Goal: Task Accomplishment & Management: Manage account settings

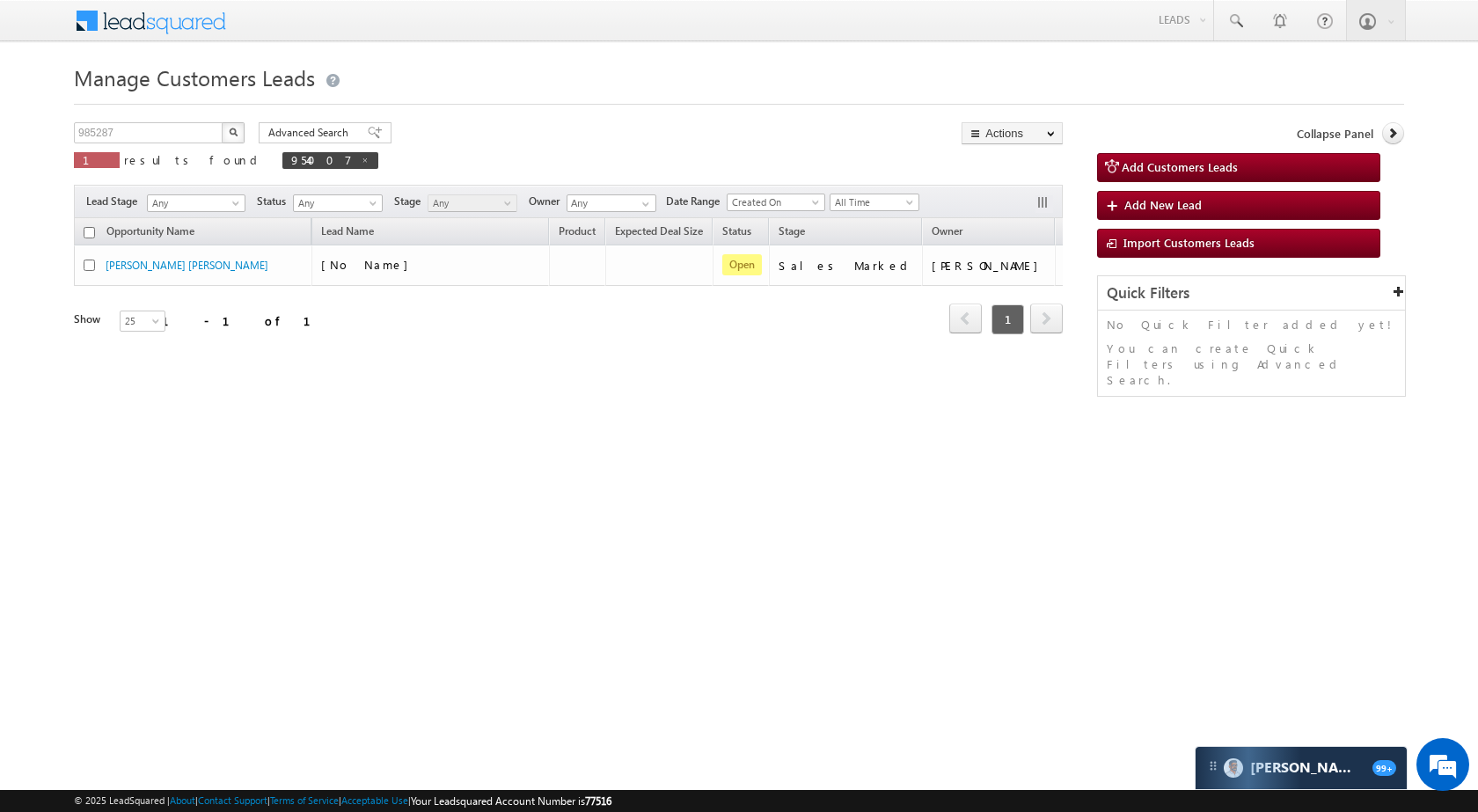
click at [230, 132] on img "button" at bounding box center [232, 131] width 8 height 8
click at [177, 137] on input "985287" at bounding box center [149, 133] width 151 height 22
paste input "3434"
type input "983434"
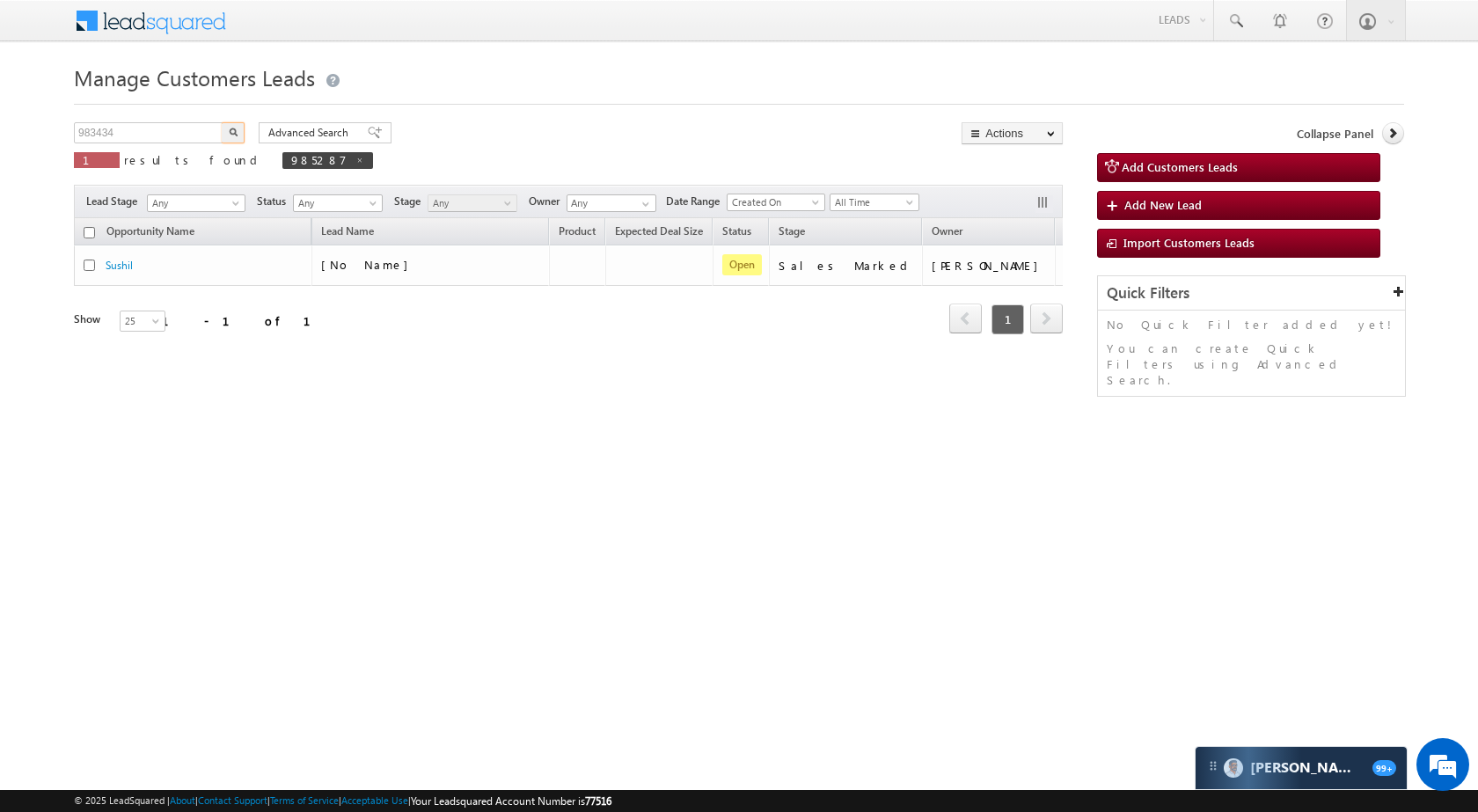
click at [242, 127] on button "button" at bounding box center [233, 133] width 22 height 22
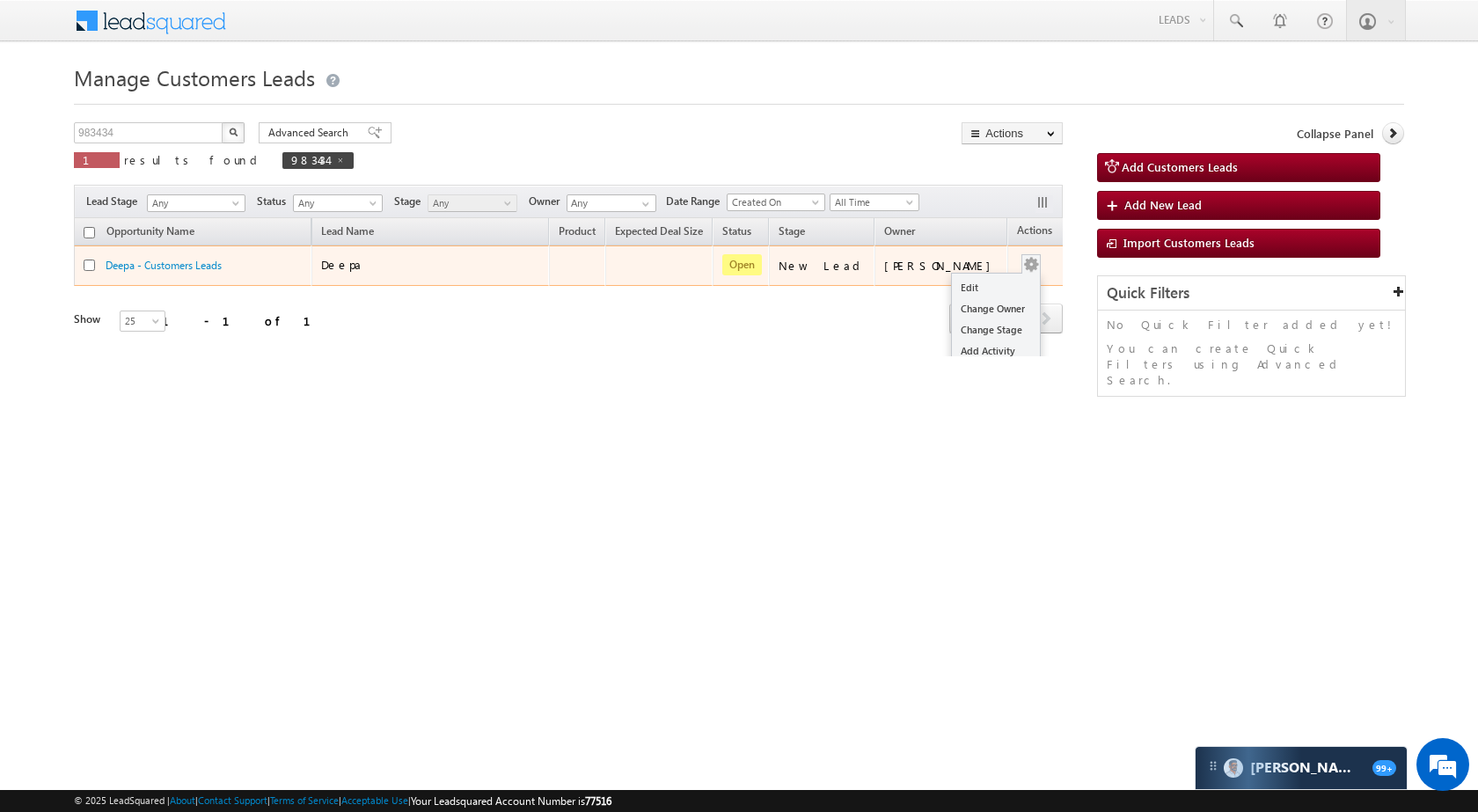
click at [1017, 264] on div "Edit Change Owner Change Stage Add Activity Add Task Delete" at bounding box center [1031, 265] width 28 height 22
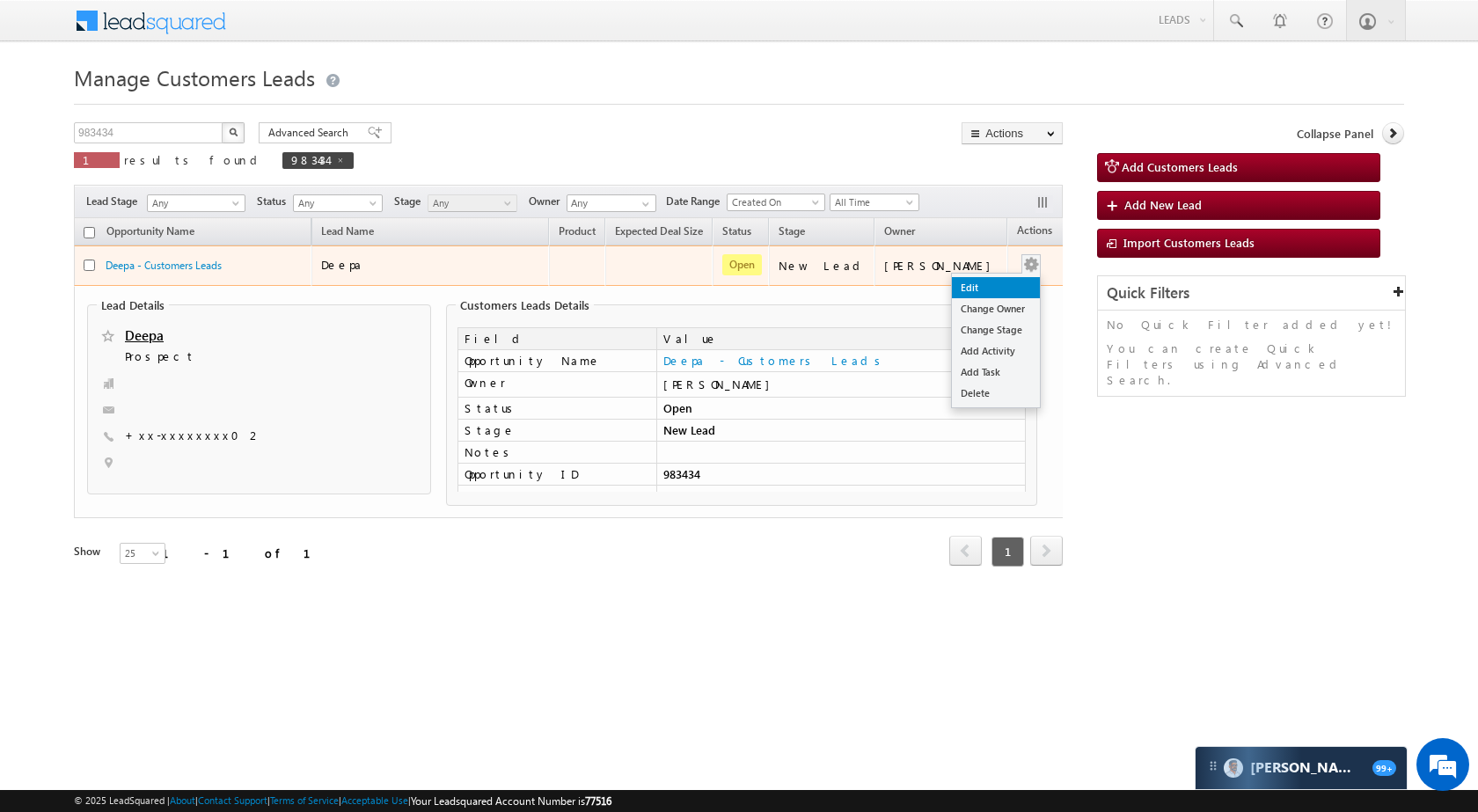
click at [970, 288] on link "Edit" at bounding box center [996, 288] width 88 height 22
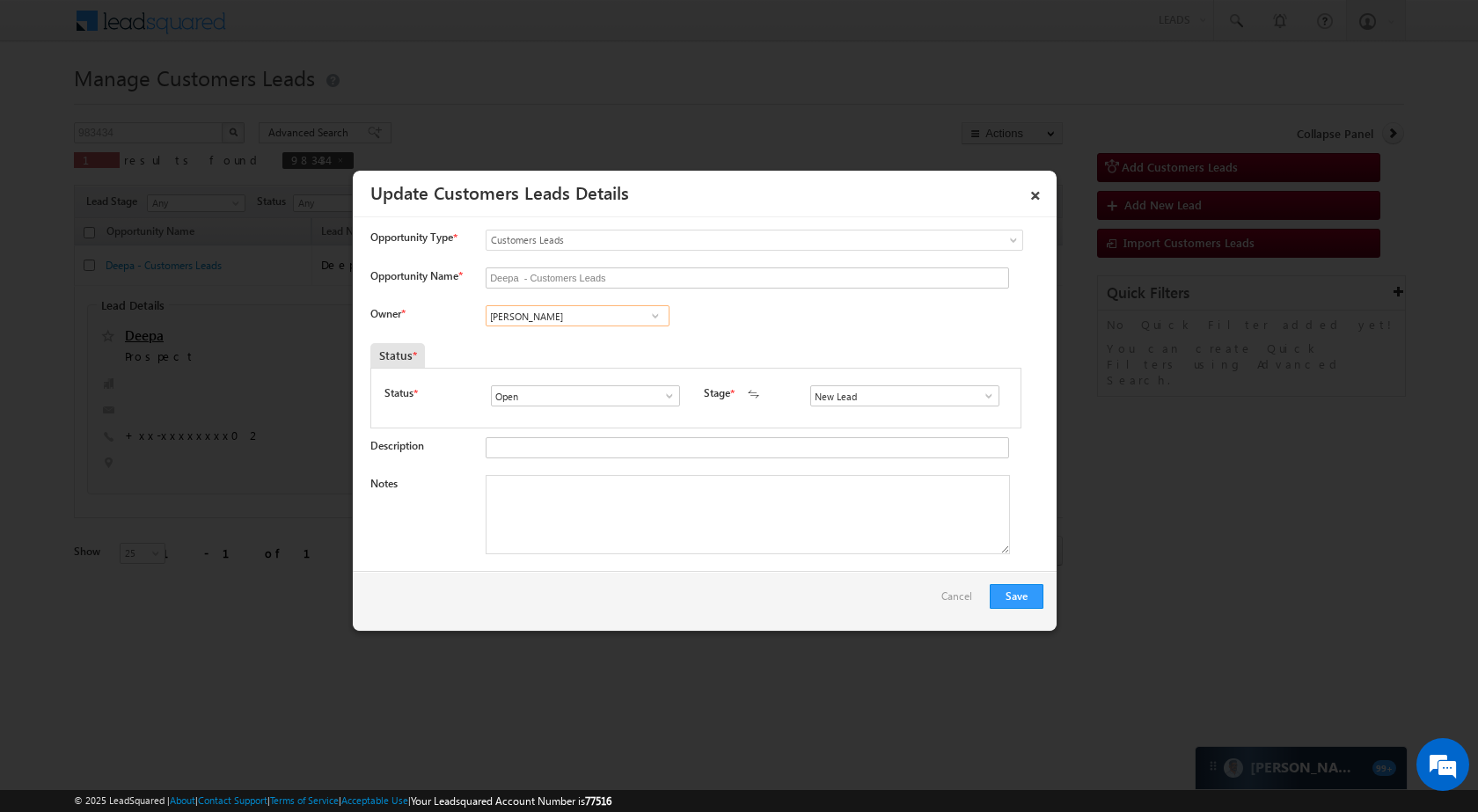
click at [603, 322] on input "[PERSON_NAME]" at bounding box center [577, 316] width 184 height 22
paste input "[PERSON_NAME]"
type input "[PERSON_NAME]"
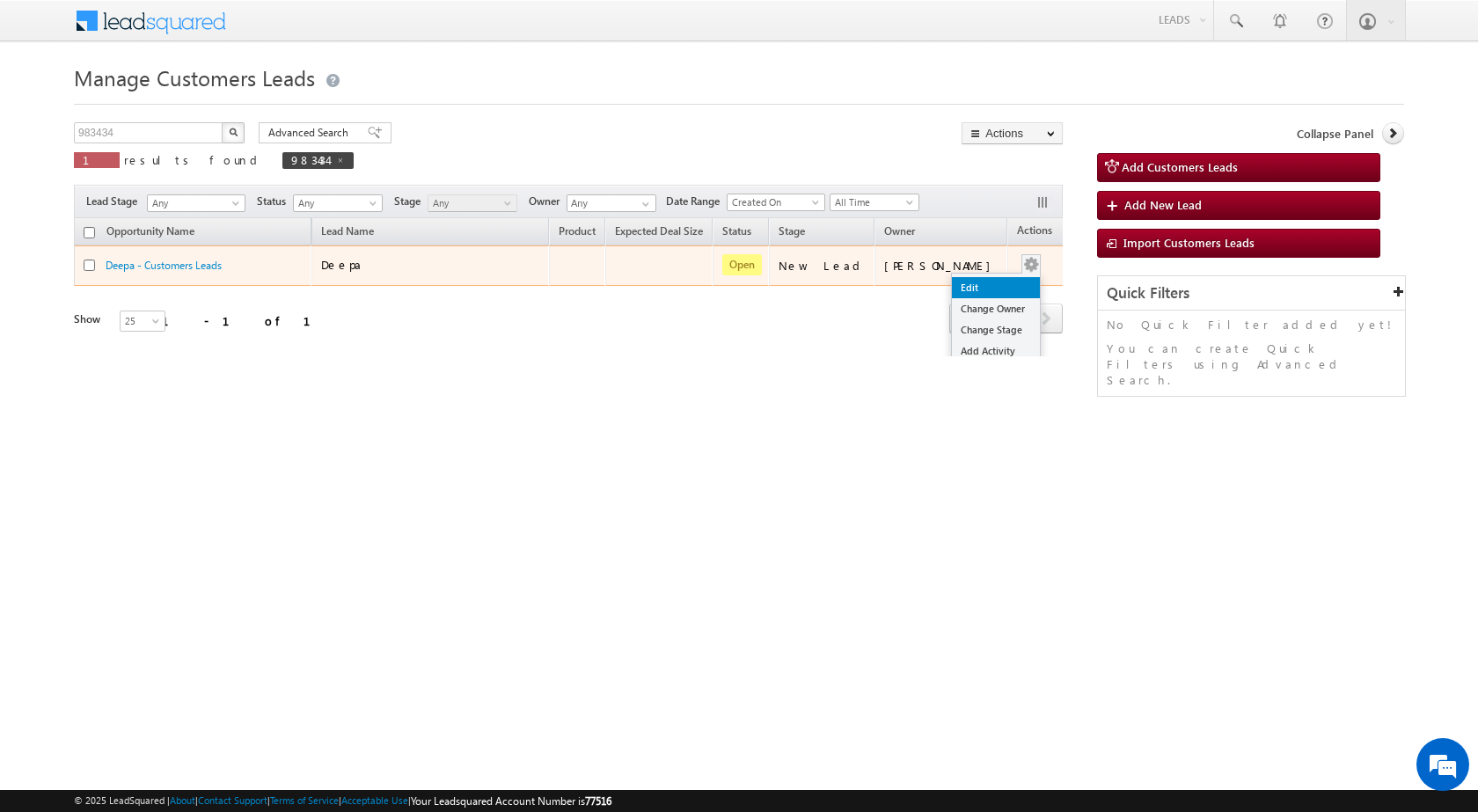
click at [989, 281] on link "Edit" at bounding box center [996, 288] width 88 height 22
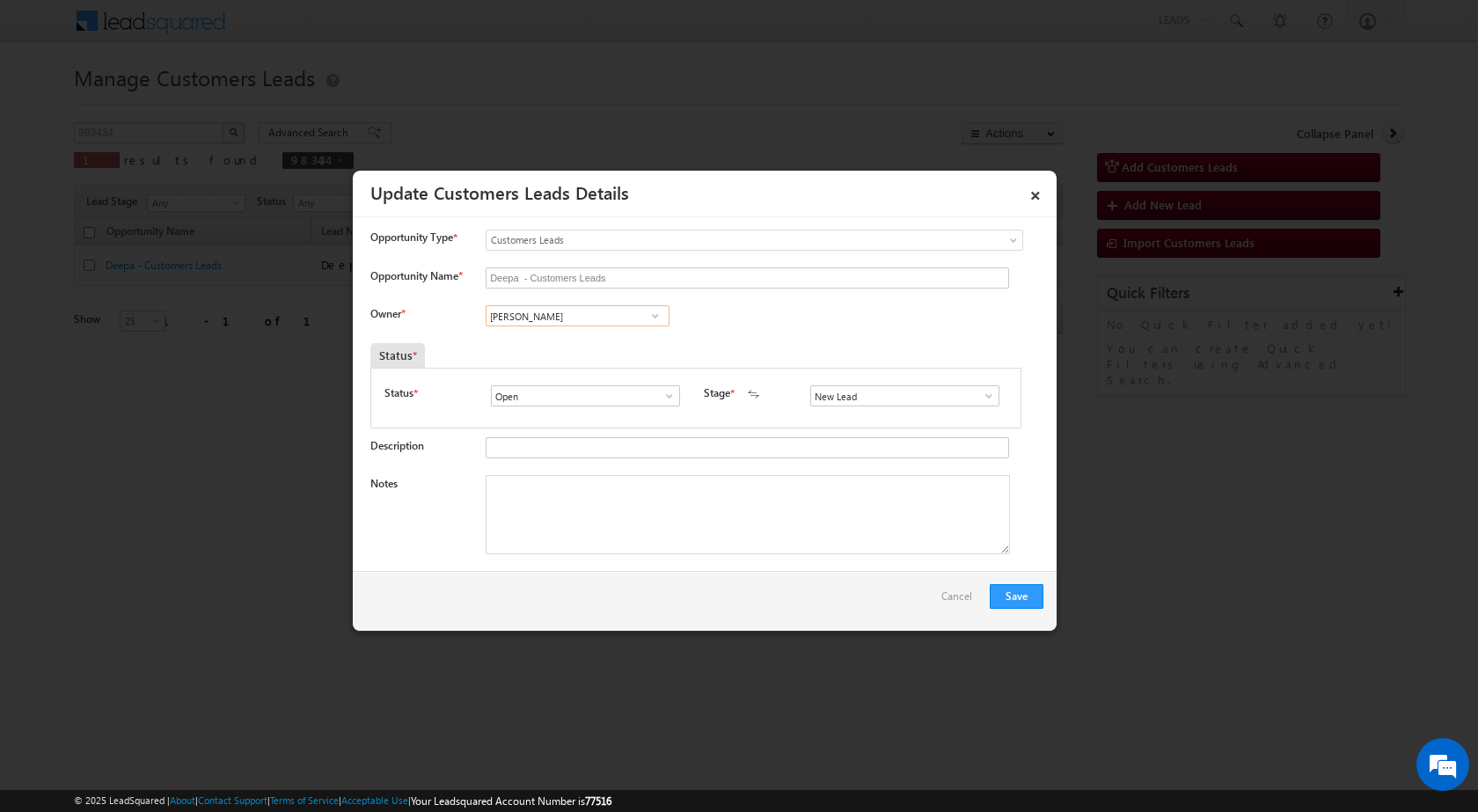
click at [550, 314] on input "[PERSON_NAME]" at bounding box center [577, 316] width 184 height 22
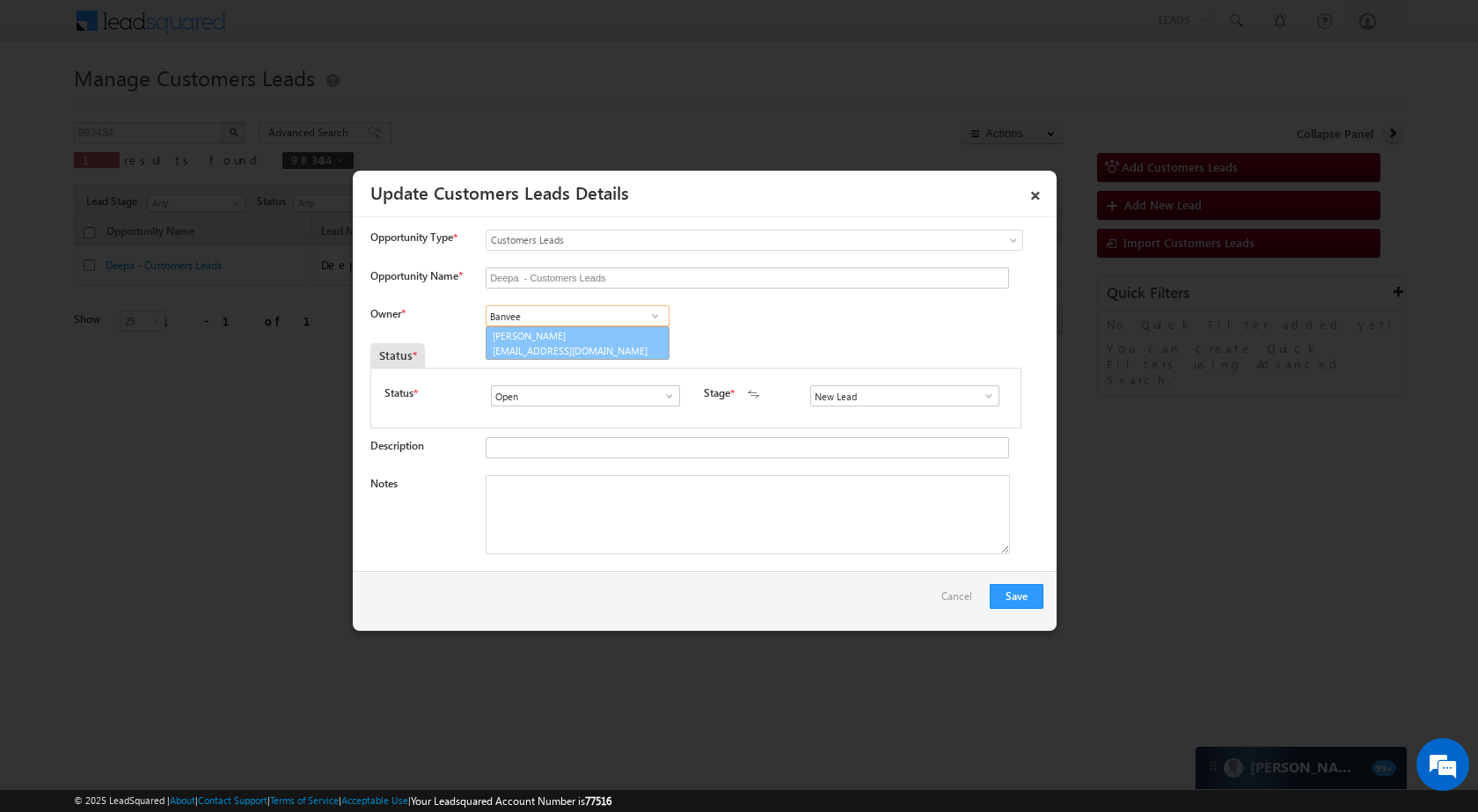
click at [555, 341] on link "Banveer Singh banveer.singh@sgrlimited.in" at bounding box center [577, 343] width 184 height 34
type input "[PERSON_NAME]"
click at [980, 396] on span at bounding box center [988, 395] width 18 height 14
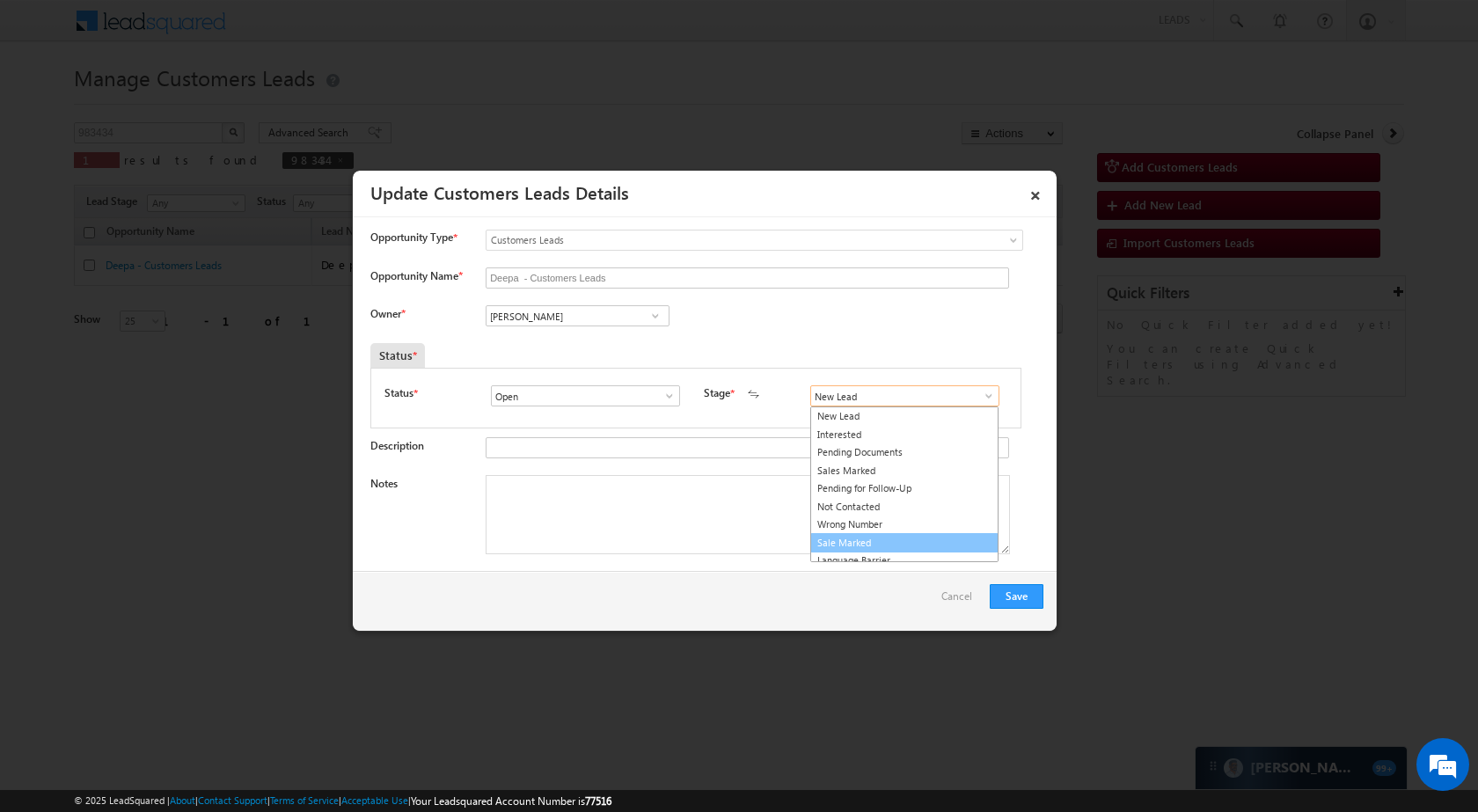
click at [902, 537] on link "Sale Marked" at bounding box center [904, 543] width 188 height 21
type input "Sale Marked"
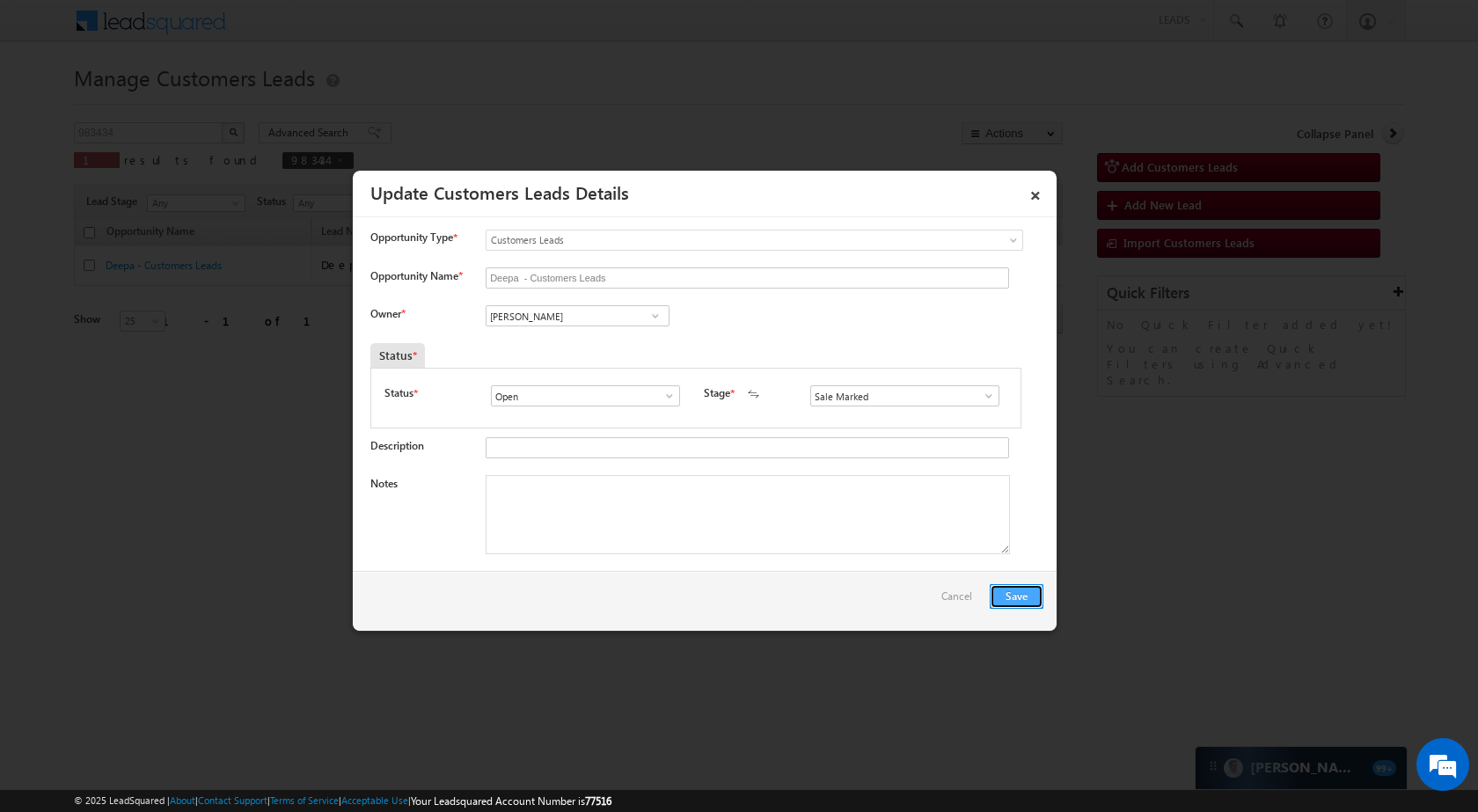
click at [1008, 596] on button "Save" at bounding box center [1015, 597] width 53 height 24
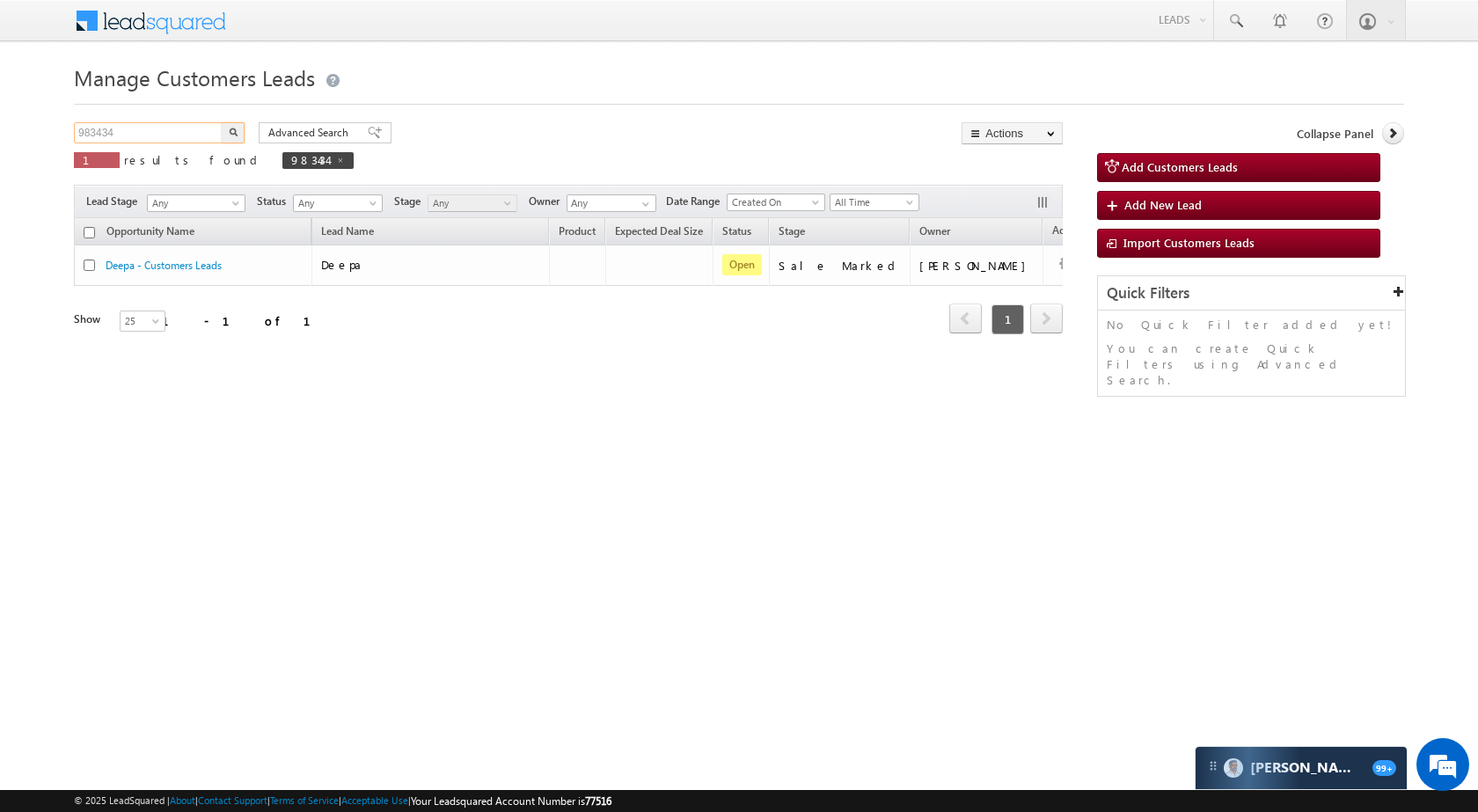
click at [159, 135] on input "983434" at bounding box center [149, 133] width 151 height 22
paste input "7184"
type input "971844"
click at [225, 135] on button "button" at bounding box center [233, 133] width 22 height 22
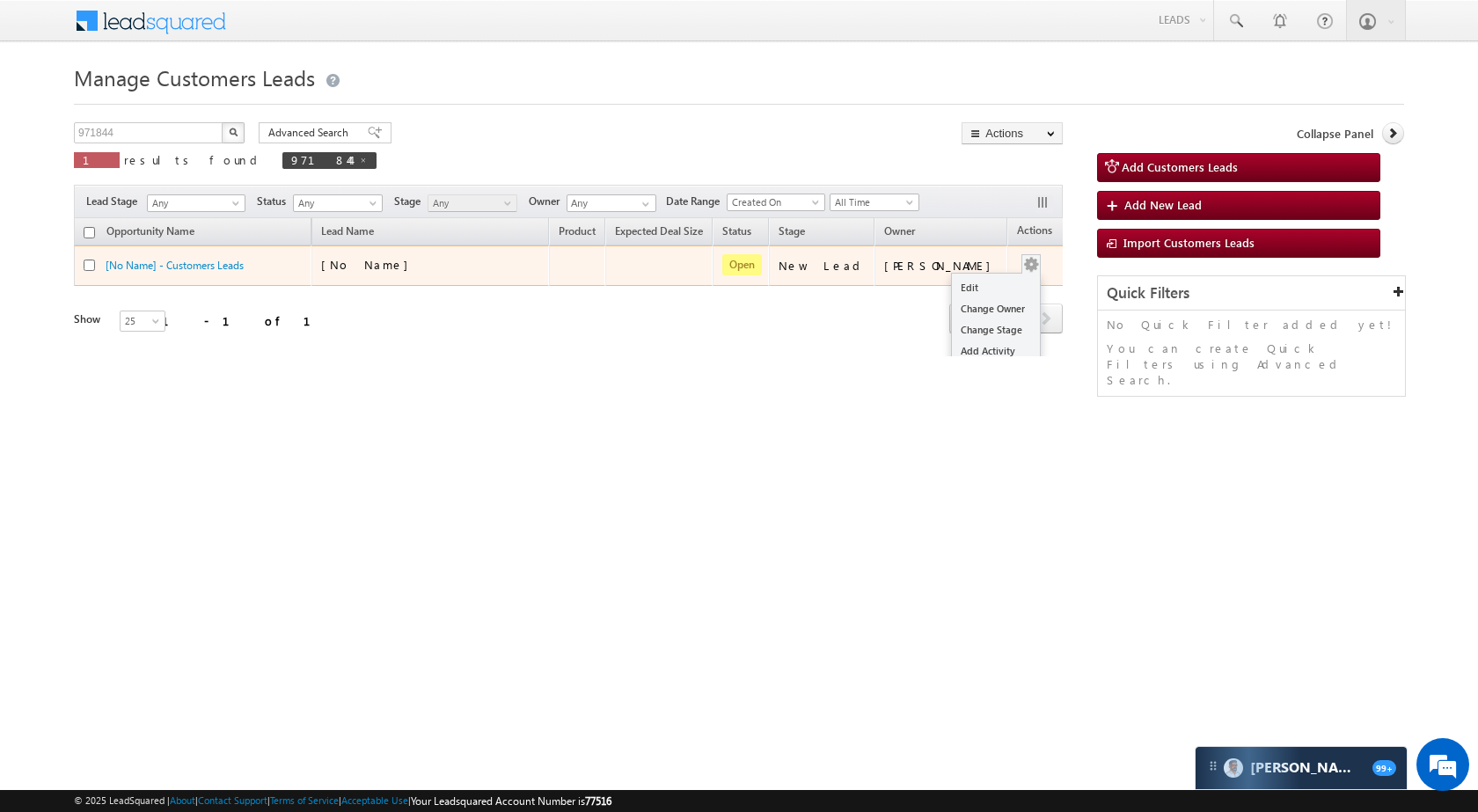
click at [1017, 258] on div "Edit Change Owner Change Stage Add Activity Add Task Delete" at bounding box center [1031, 265] width 28 height 22
click at [974, 279] on link "Edit" at bounding box center [996, 288] width 88 height 22
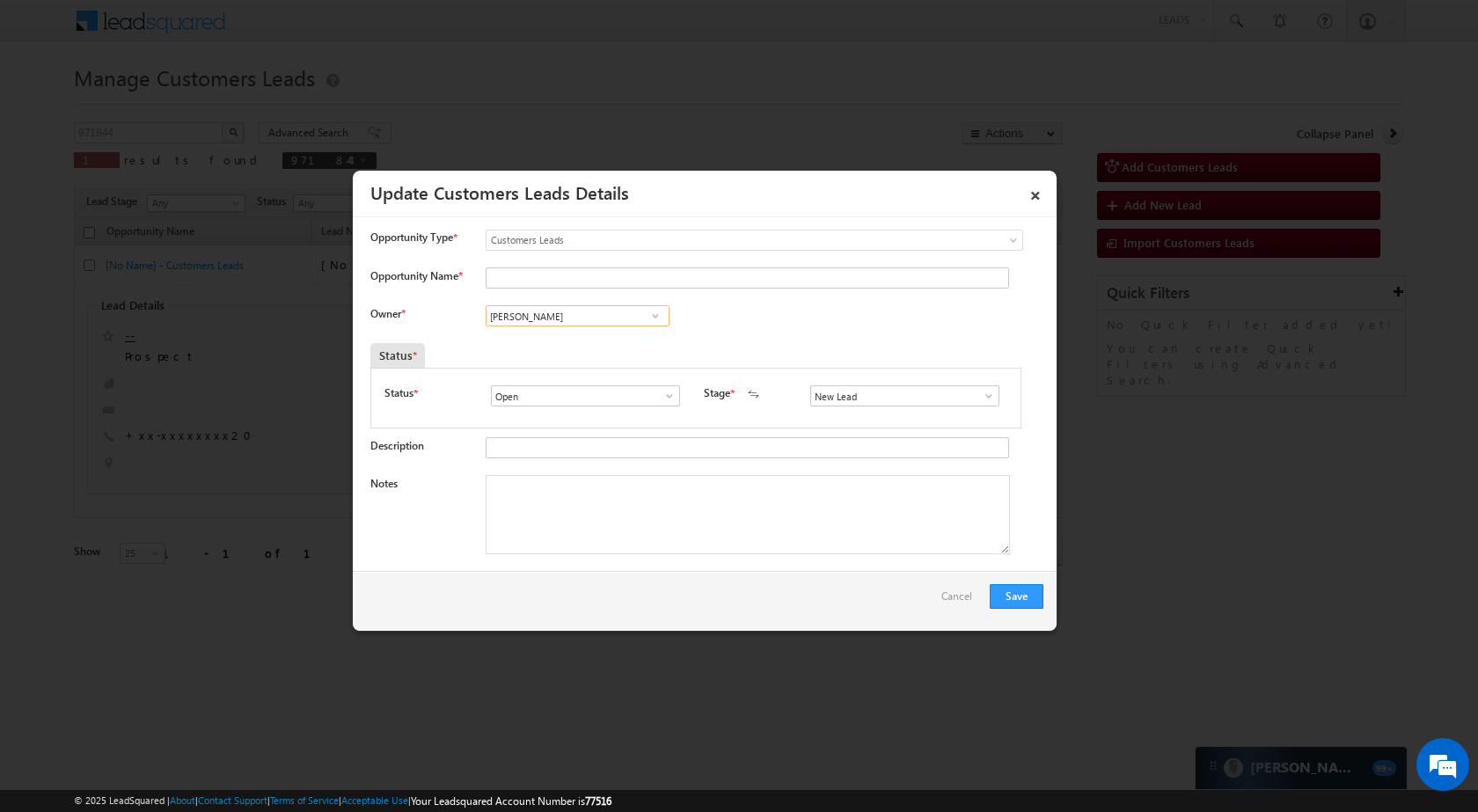
click at [589, 317] on input "[PERSON_NAME]" at bounding box center [577, 316] width 184 height 22
paste input "Apurav Shukla"
click at [569, 334] on link "Apurav Shukla apurav.shukla@sgrlimited.in" at bounding box center [577, 343] width 184 height 34
type input "Apurav Shukla"
click at [566, 281] on input "Opportunity Name *" at bounding box center [746, 277] width 524 height 22
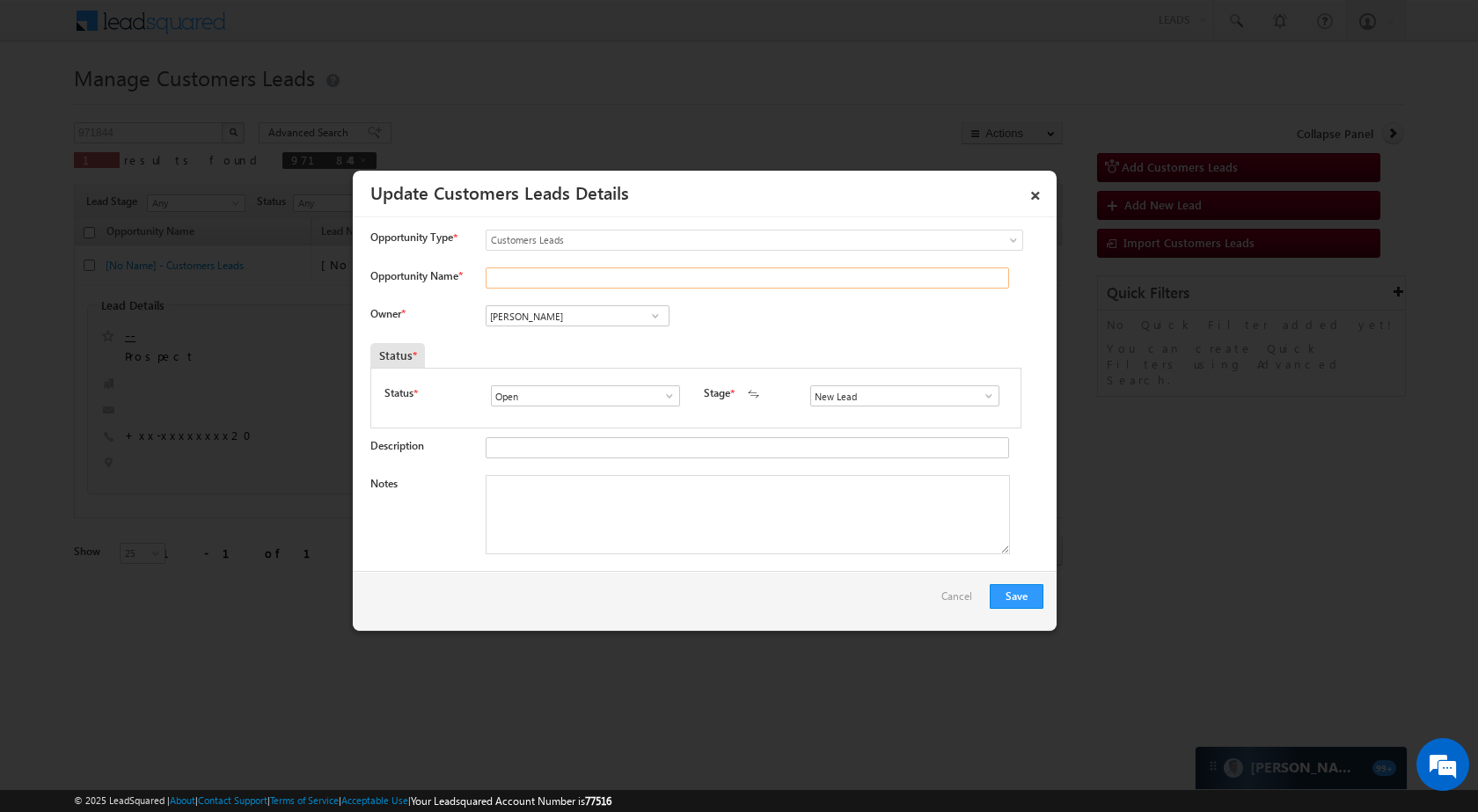
paste input "SAAKI"
type input "SAAKI"
click at [973, 392] on link at bounding box center [983, 395] width 22 height 18
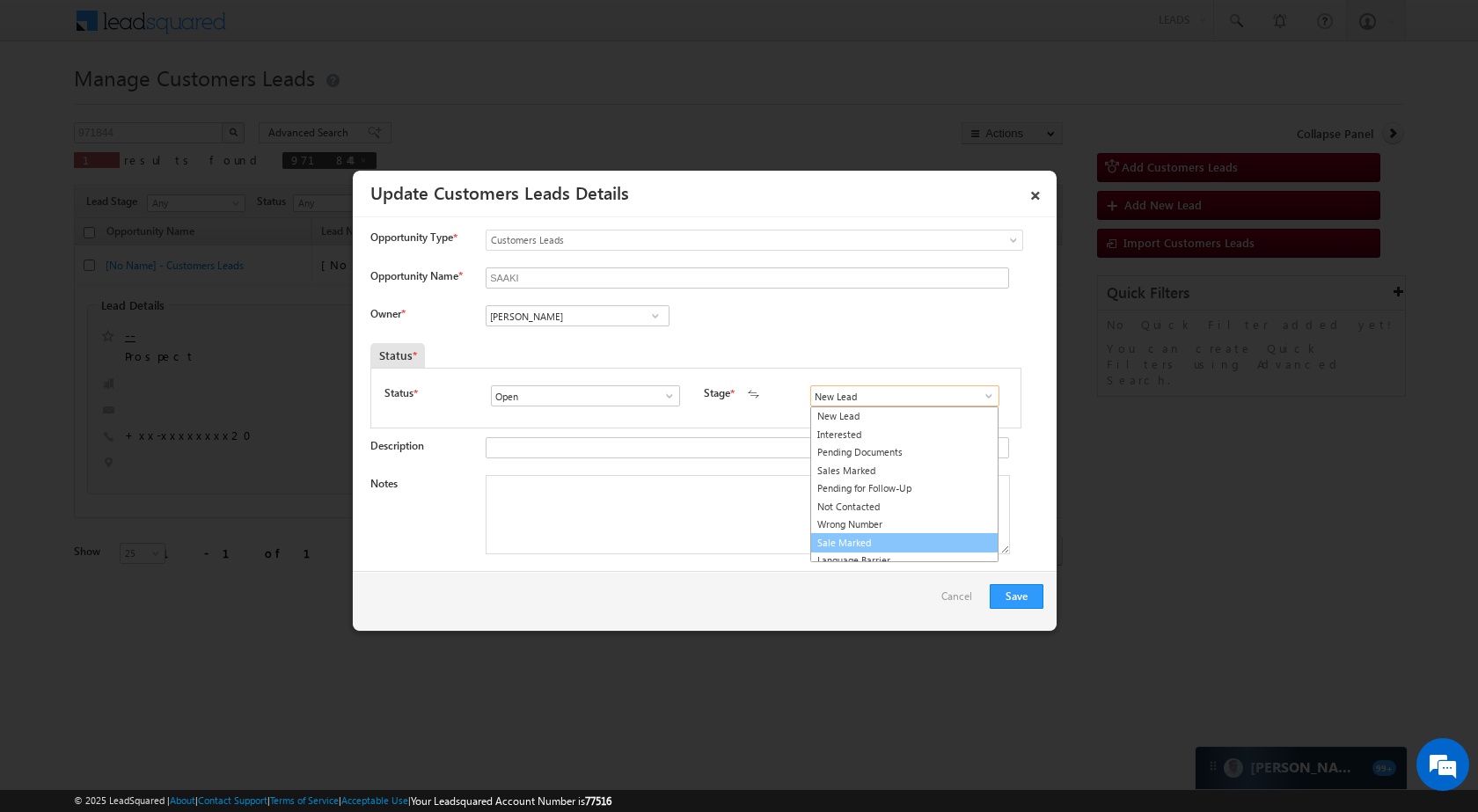
click at [876, 542] on link "Sale Marked" at bounding box center [904, 543] width 188 height 21
type input "Sale Marked"
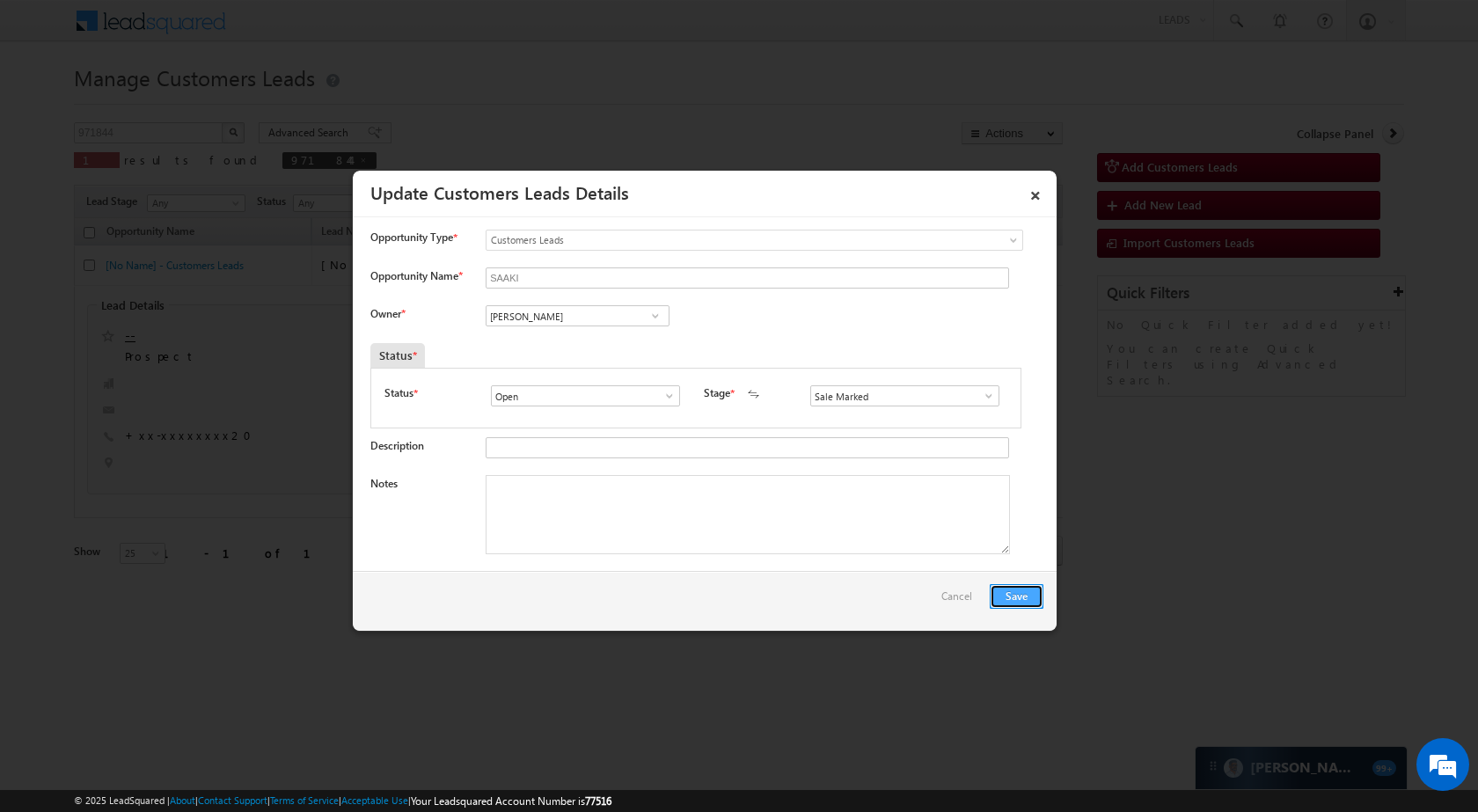
click at [999, 596] on button "Save" at bounding box center [1015, 597] width 53 height 24
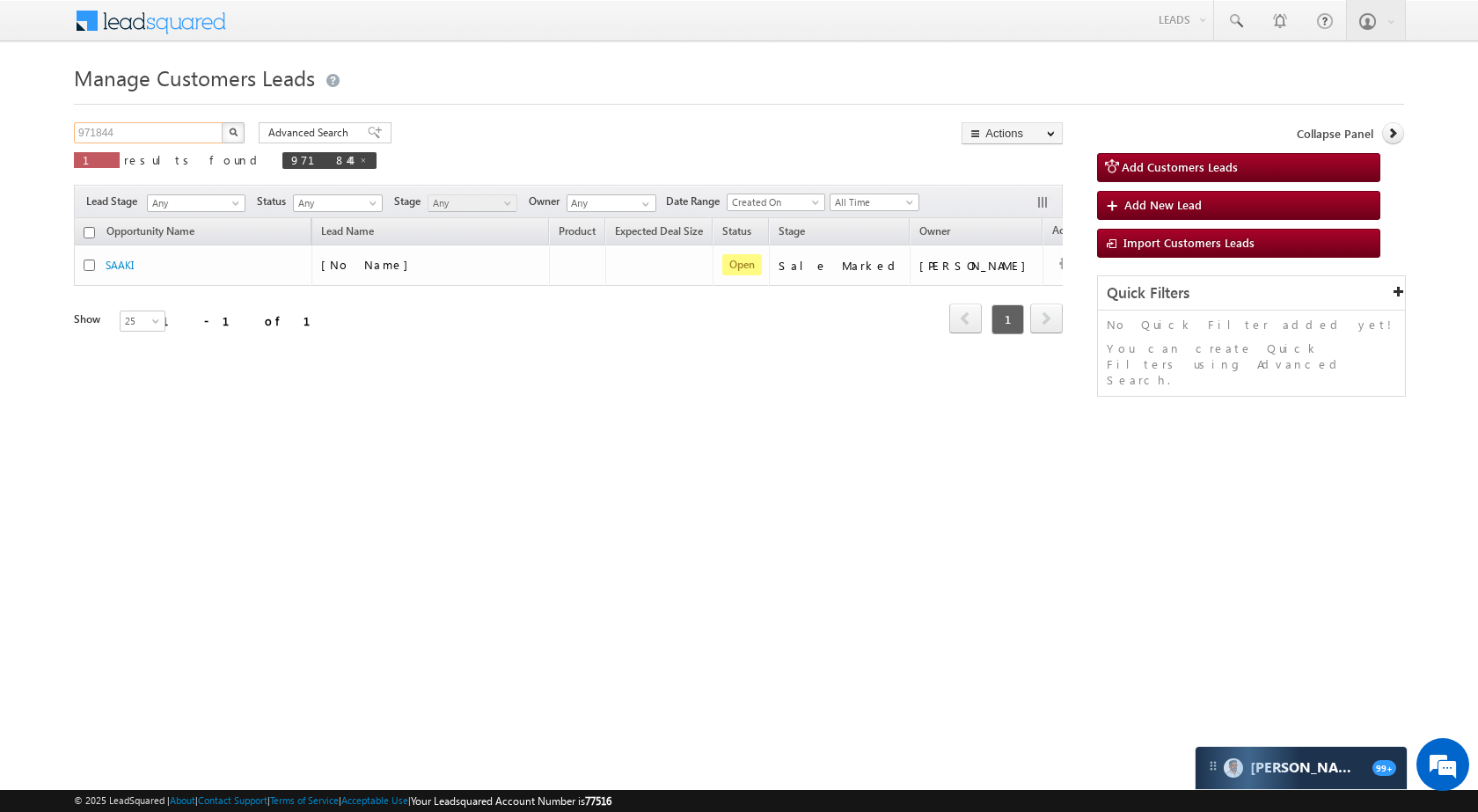
click at [199, 127] on input "971844" at bounding box center [149, 133] width 151 height 22
paste input "66649"
type input "966649"
click at [222, 133] on button "button" at bounding box center [233, 133] width 22 height 22
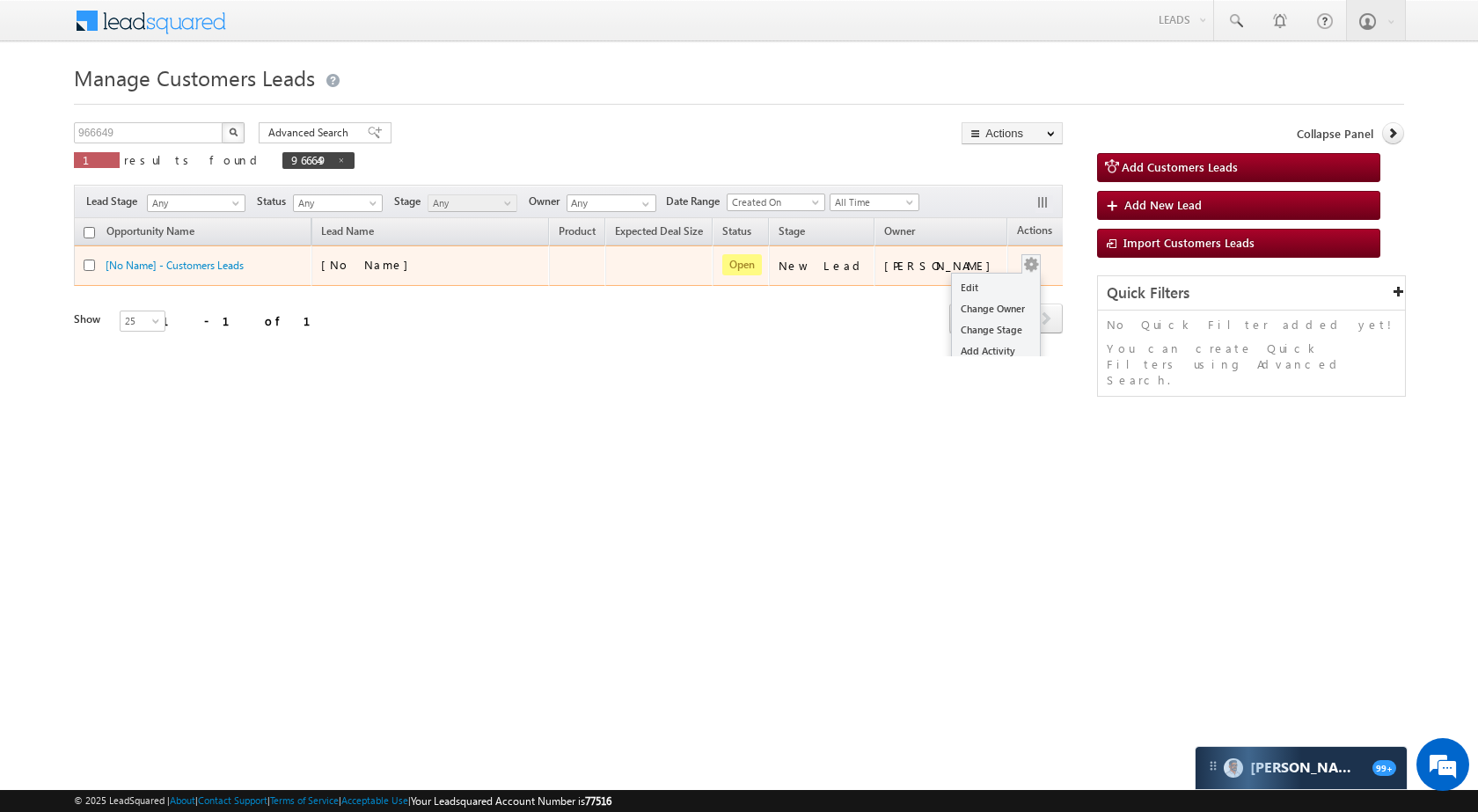
click at [1022, 261] on button "button" at bounding box center [1030, 264] width 18 height 18
click at [966, 289] on link "Edit" at bounding box center [996, 288] width 88 height 22
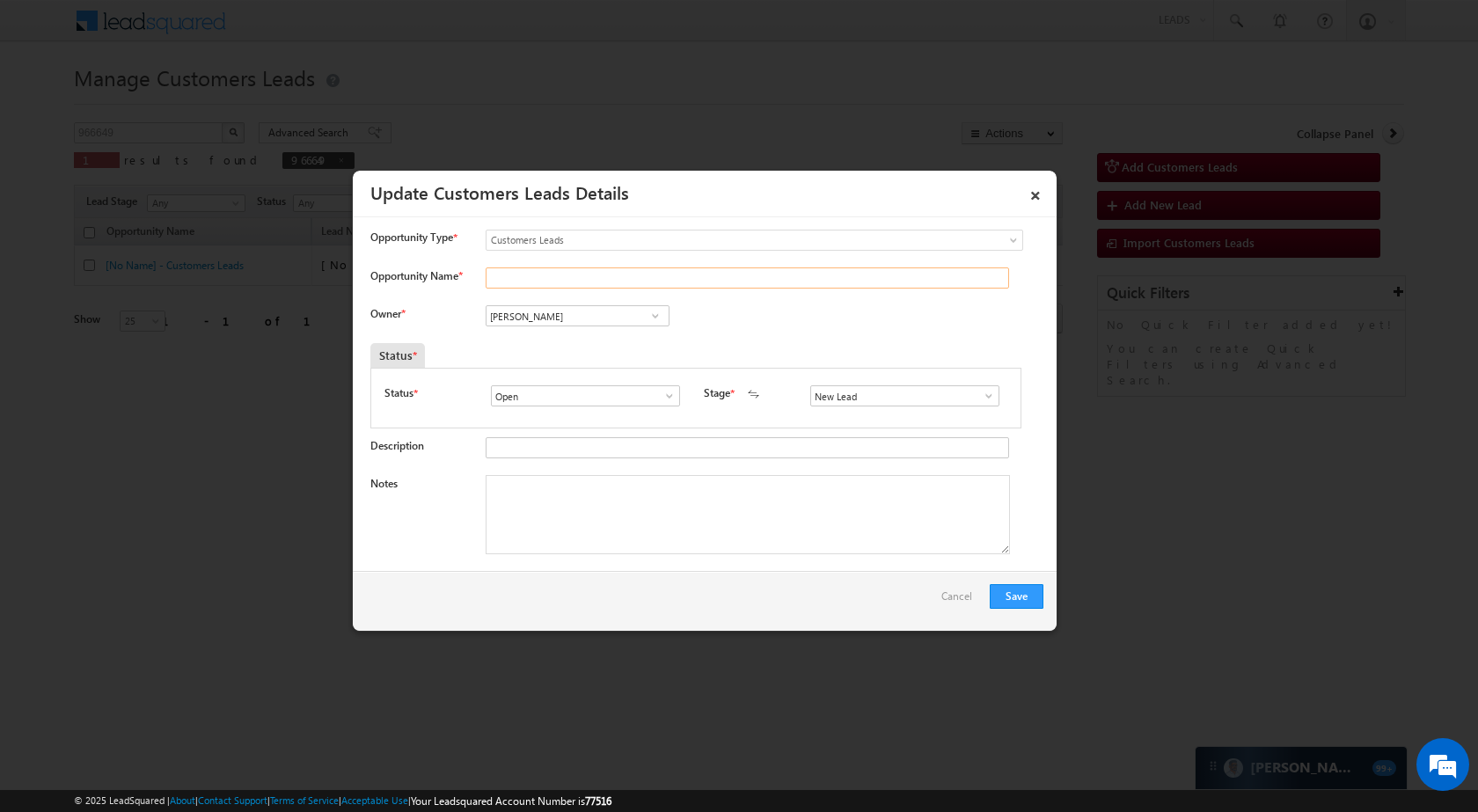
click at [599, 287] on input "Opportunity Name *" at bounding box center [746, 277] width 524 height 22
paste input "Raju Lal"
type input "Raju Lal"
click at [584, 322] on input "[PERSON_NAME]" at bounding box center [577, 316] width 184 height 22
click at [584, 340] on link "Kleram Rabari kleram.rabari@sgrlimited.in" at bounding box center [577, 343] width 184 height 34
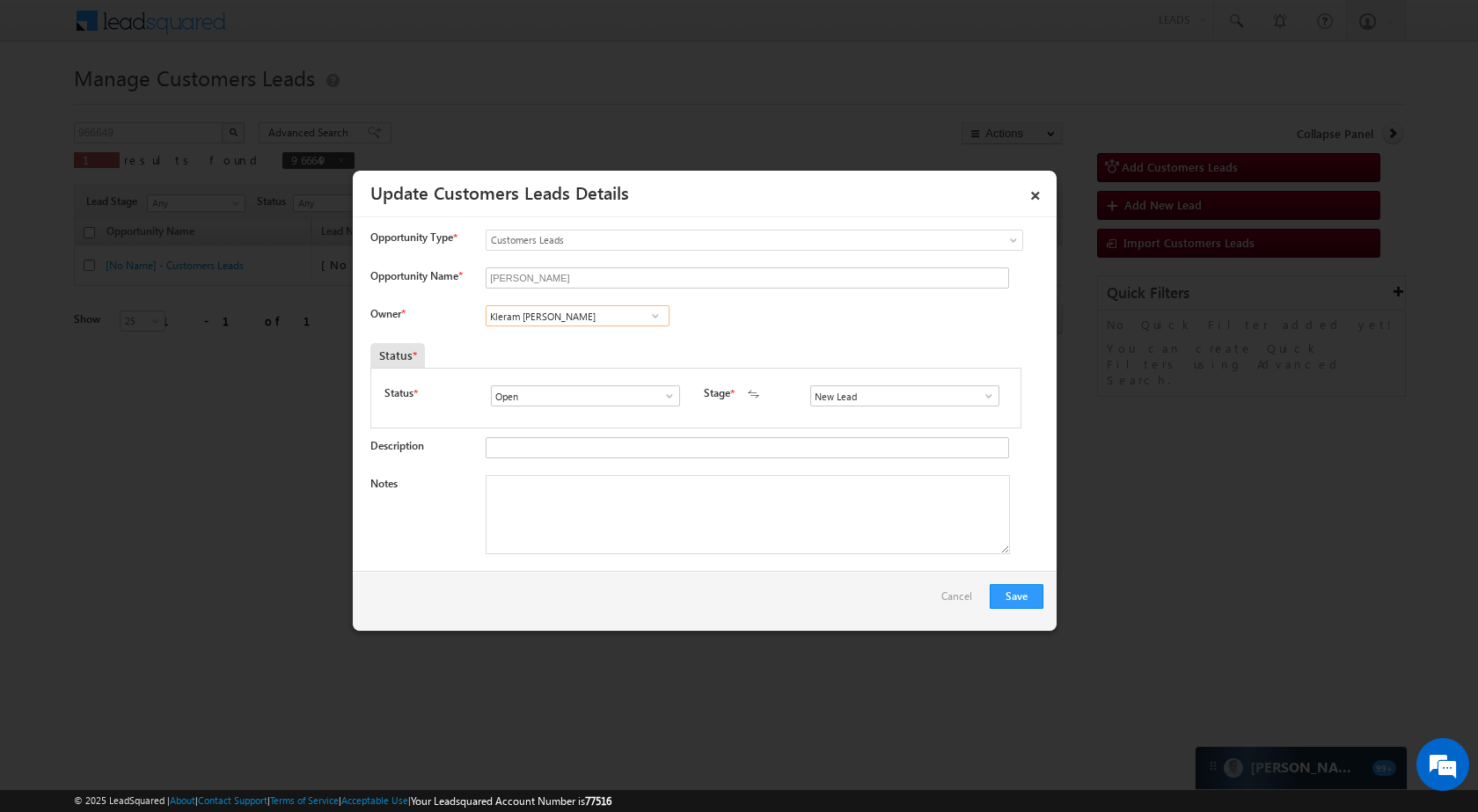
type input "Kleram Rabari"
click at [973, 396] on link at bounding box center [983, 395] width 22 height 18
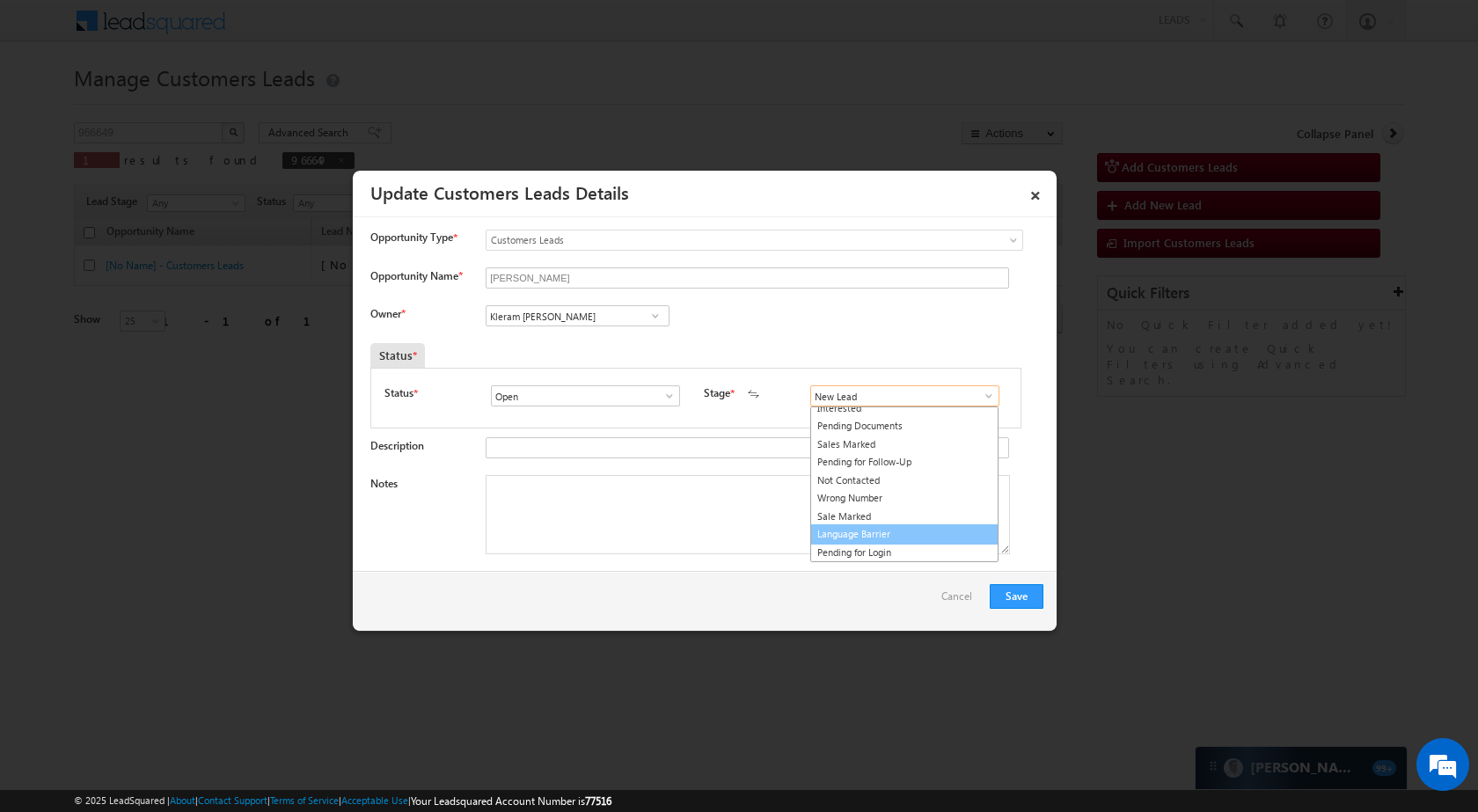
scroll to position [26, 0]
click at [901, 515] on link "Sale Marked" at bounding box center [904, 517] width 188 height 21
type input "Sale Marked"
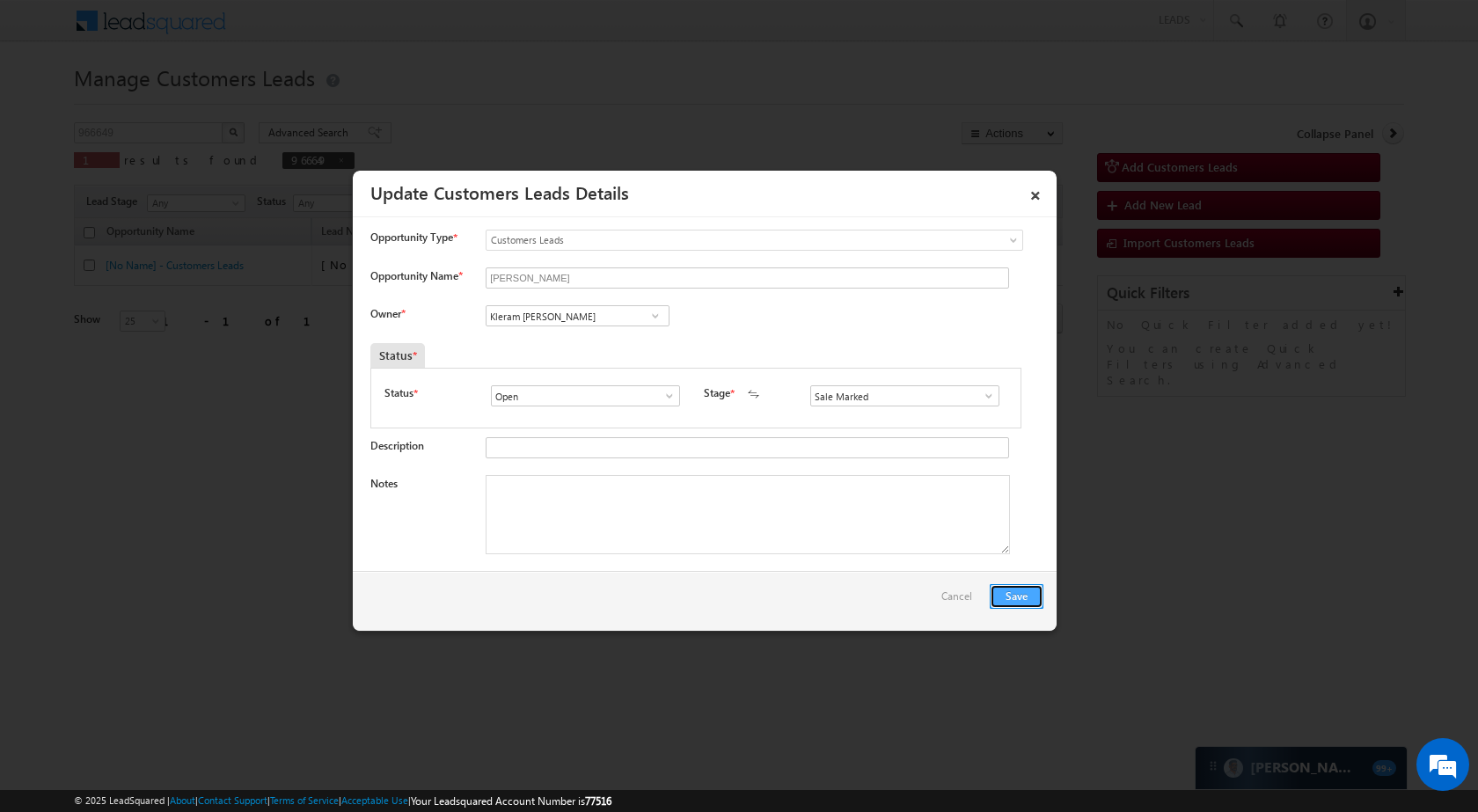
click at [1032, 595] on button "Save" at bounding box center [1015, 597] width 53 height 24
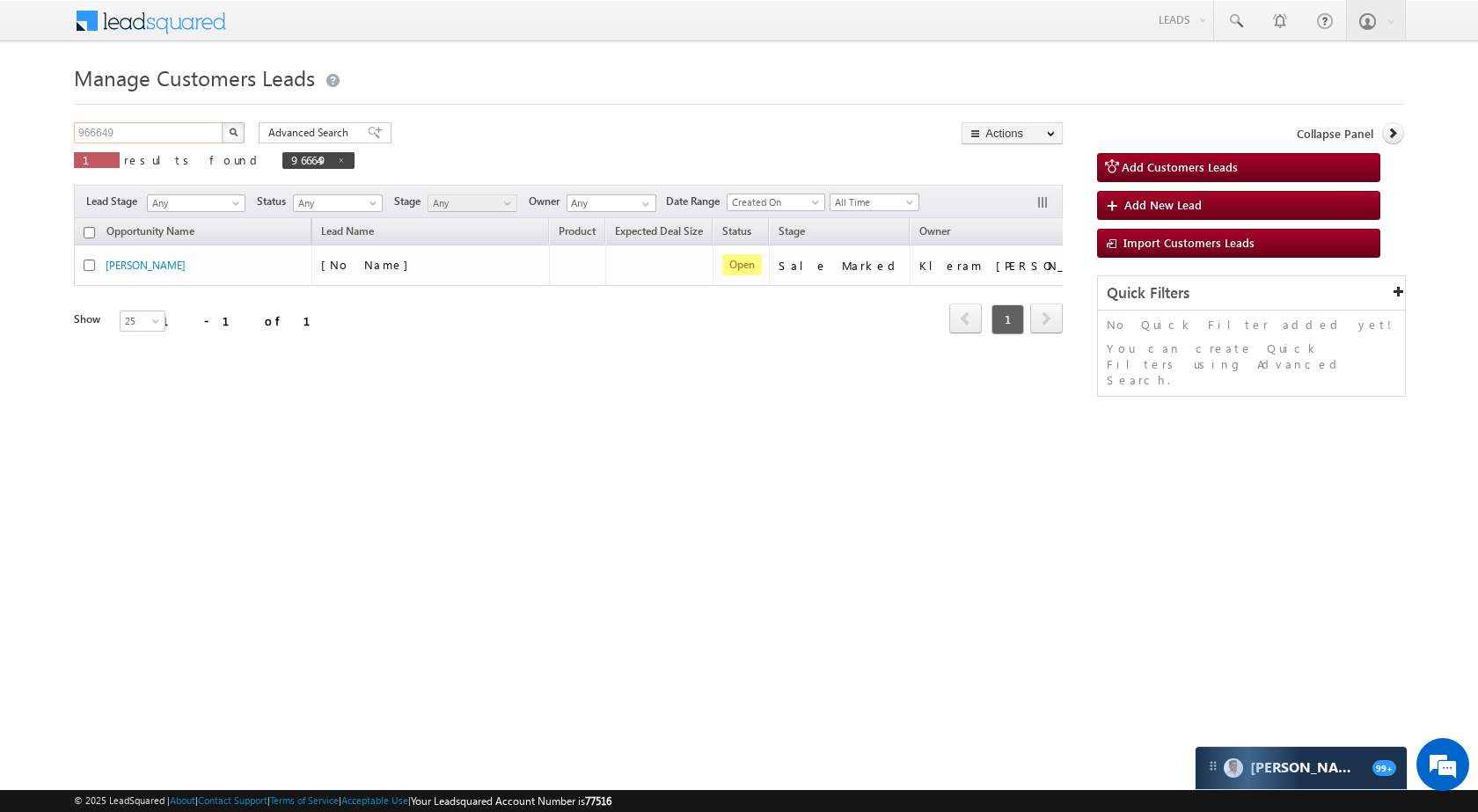
click at [150, 132] on input "966649" at bounding box center [149, 133] width 151 height 22
paste input "52663"
click at [238, 133] on button "button" at bounding box center [233, 133] width 22 height 22
click at [124, 125] on input "952663" at bounding box center [149, 133] width 151 height 22
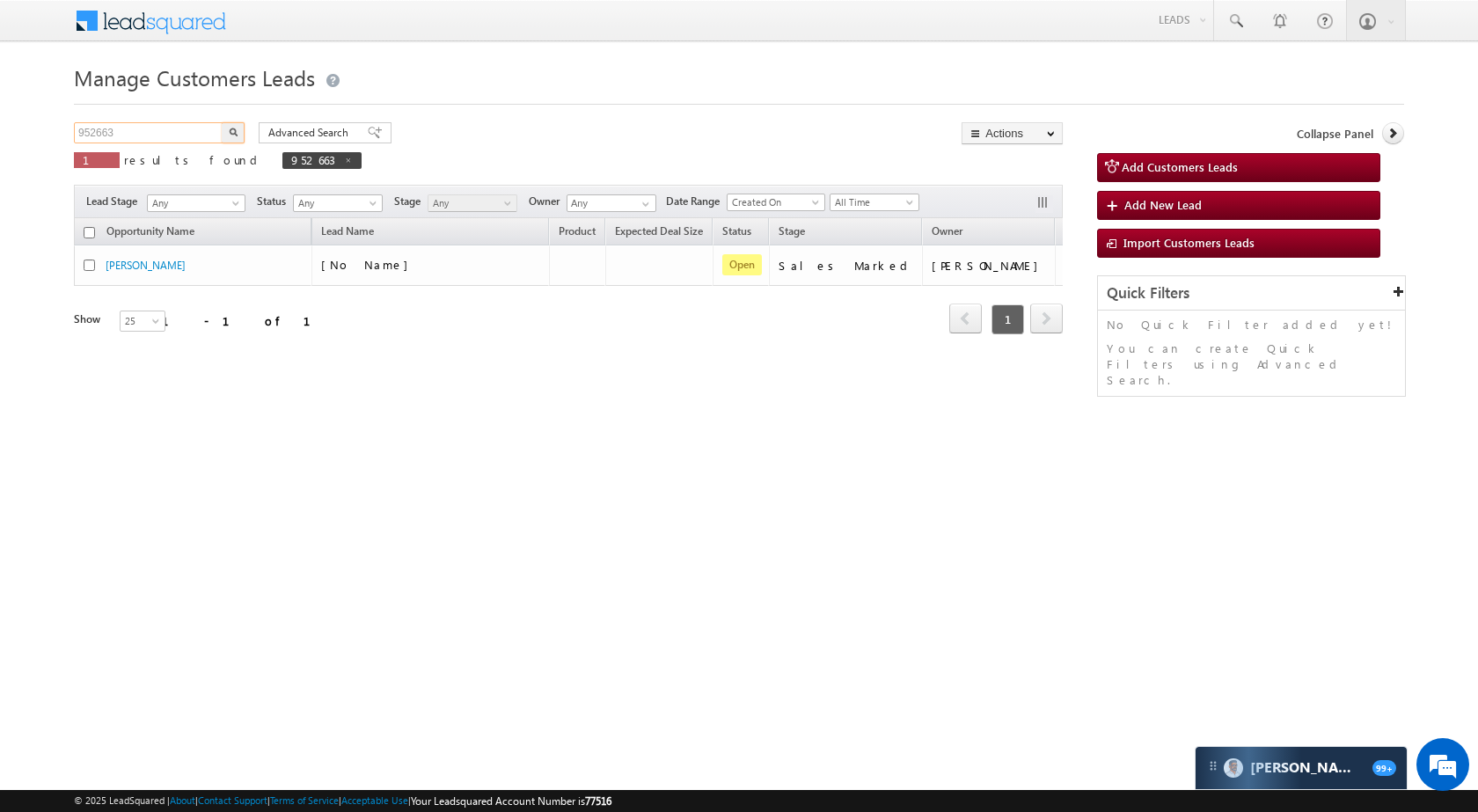
click at [124, 125] on input "952663" at bounding box center [149, 133] width 151 height 22
paste input "7789"
click at [236, 128] on img "button" at bounding box center [232, 131] width 8 height 8
click at [205, 135] on input "957789" at bounding box center [149, 133] width 151 height 22
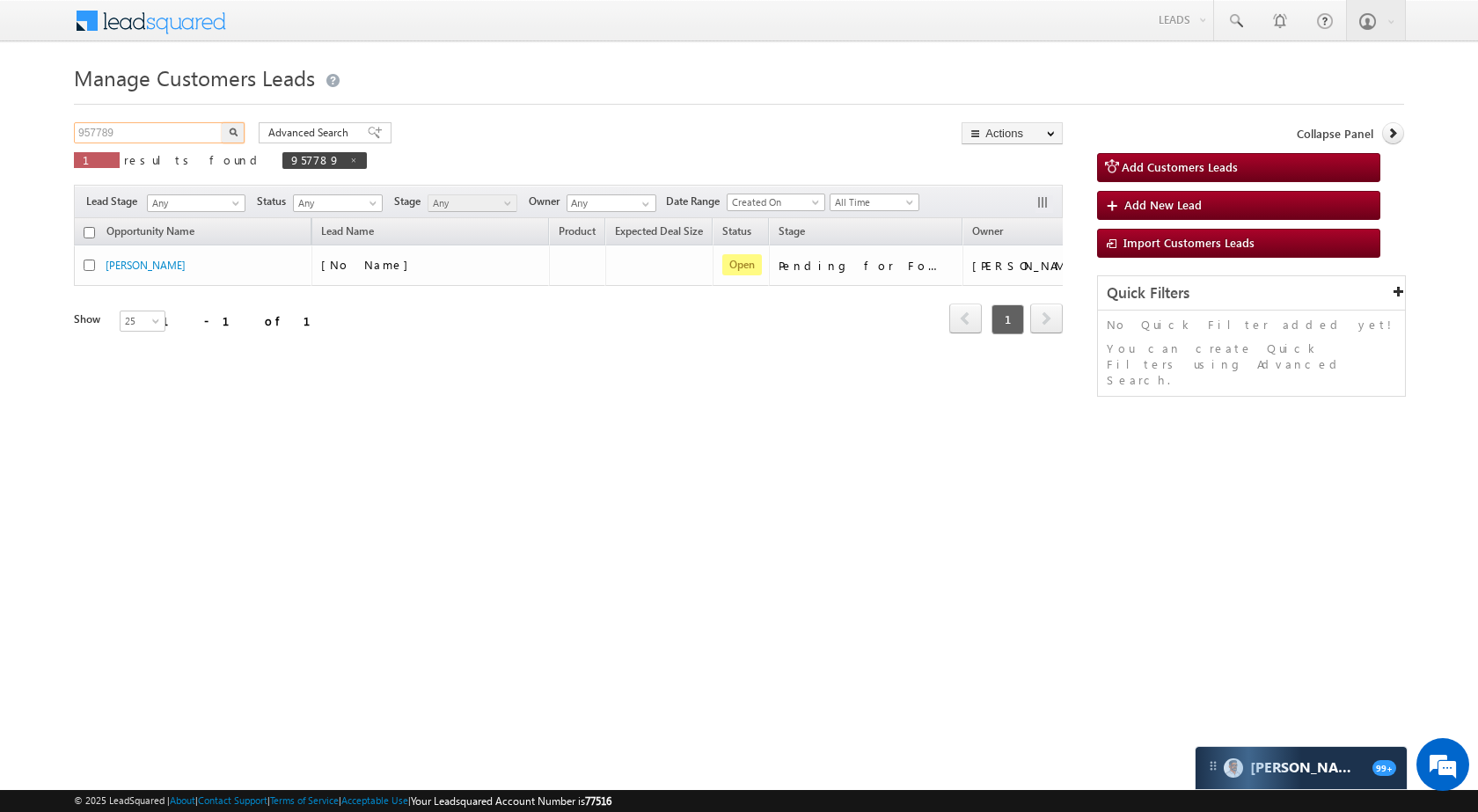
paste input "38861"
click at [229, 133] on img "button" at bounding box center [232, 131] width 8 height 8
click at [181, 123] on input "938861" at bounding box center [149, 133] width 151 height 22
paste input "5800"
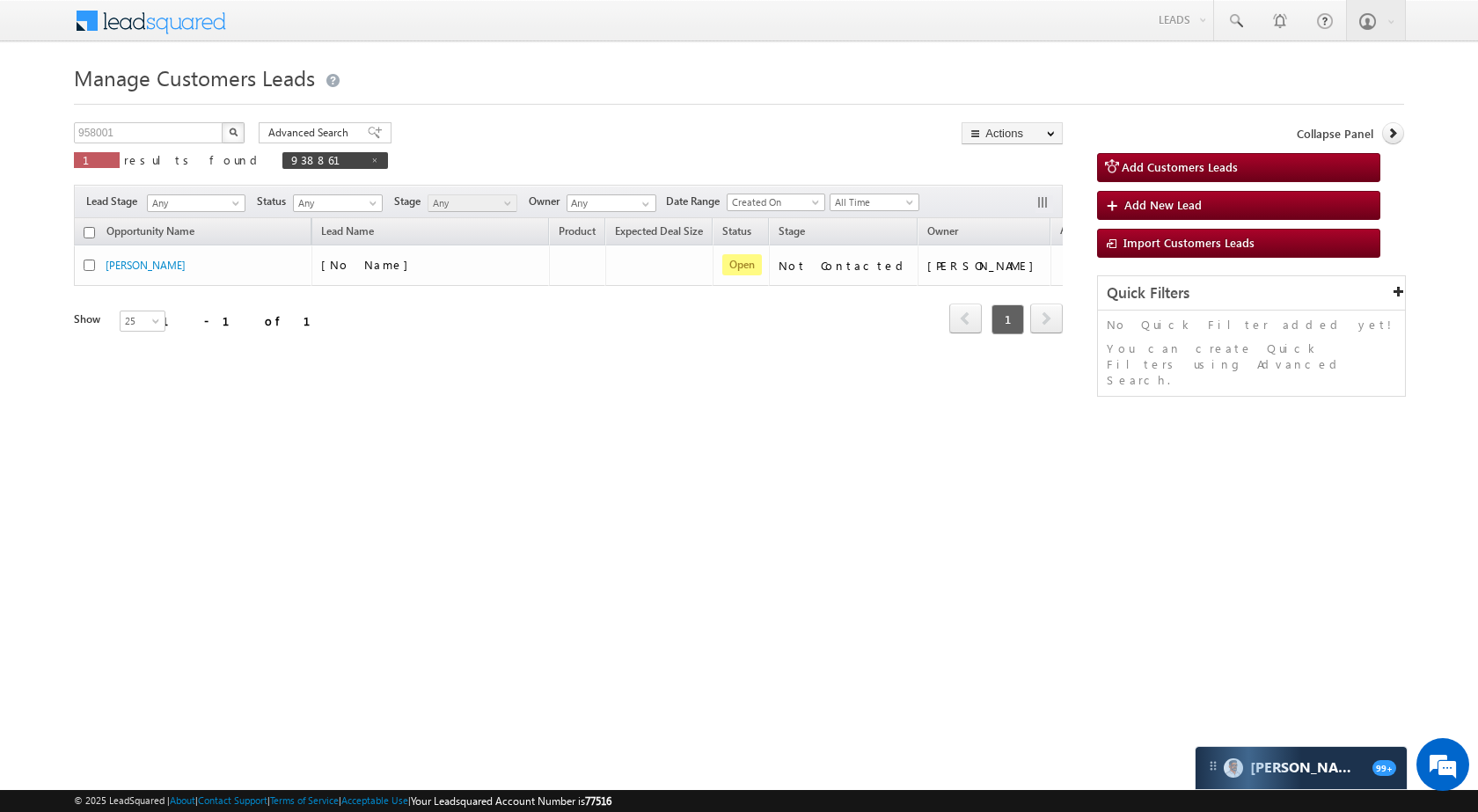
click at [239, 133] on button "button" at bounding box center [233, 133] width 22 height 22
click at [151, 136] on input "958001" at bounding box center [149, 133] width 151 height 22
paste input "7767"
click at [231, 129] on img "button" at bounding box center [232, 131] width 8 height 8
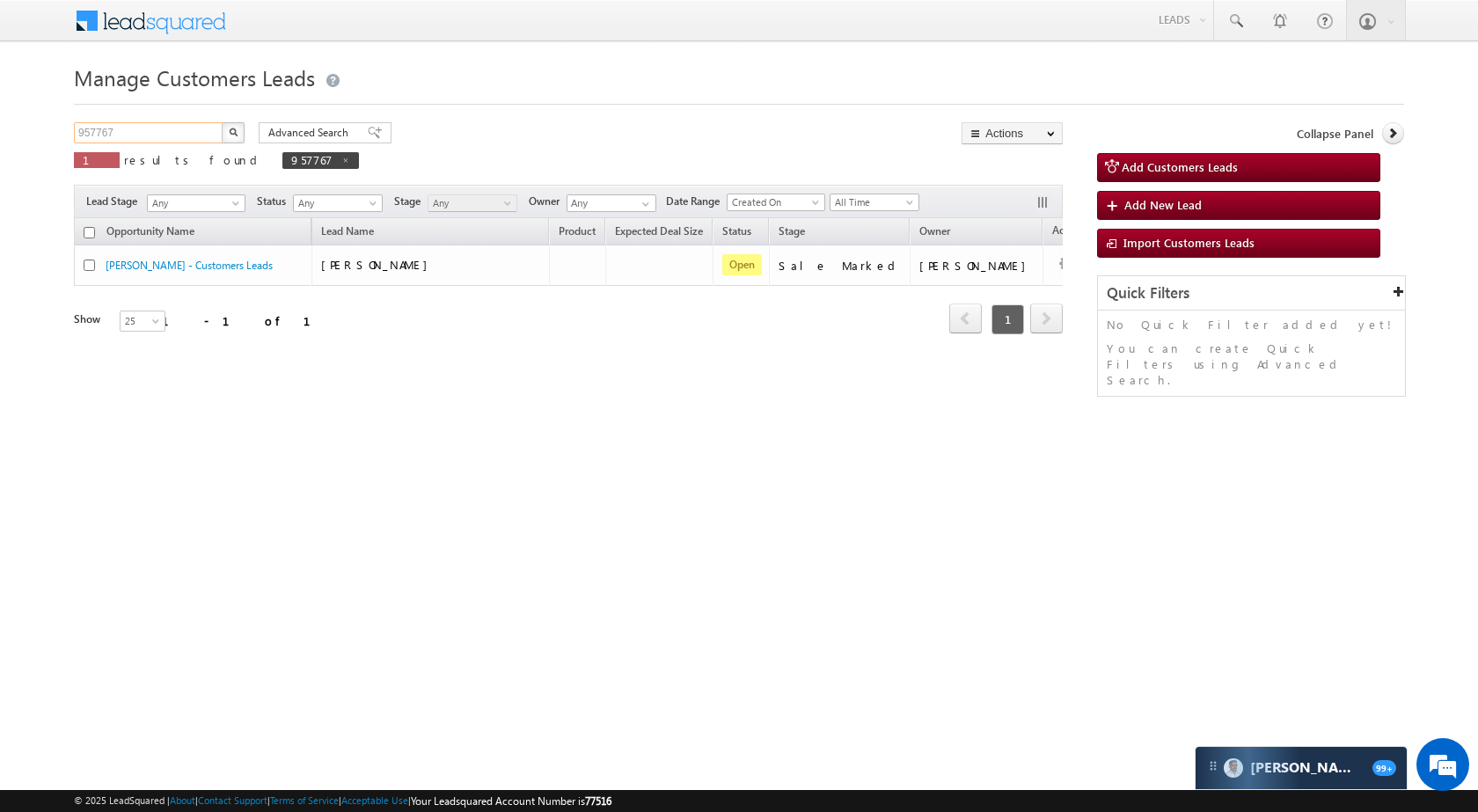
click at [194, 127] on input "957767" at bounding box center [149, 133] width 151 height 22
click at [192, 127] on input "957767" at bounding box center [149, 133] width 151 height 22
paste input "905"
click at [227, 137] on button "button" at bounding box center [233, 133] width 22 height 22
click at [185, 128] on input "957905" at bounding box center [149, 133] width 151 height 22
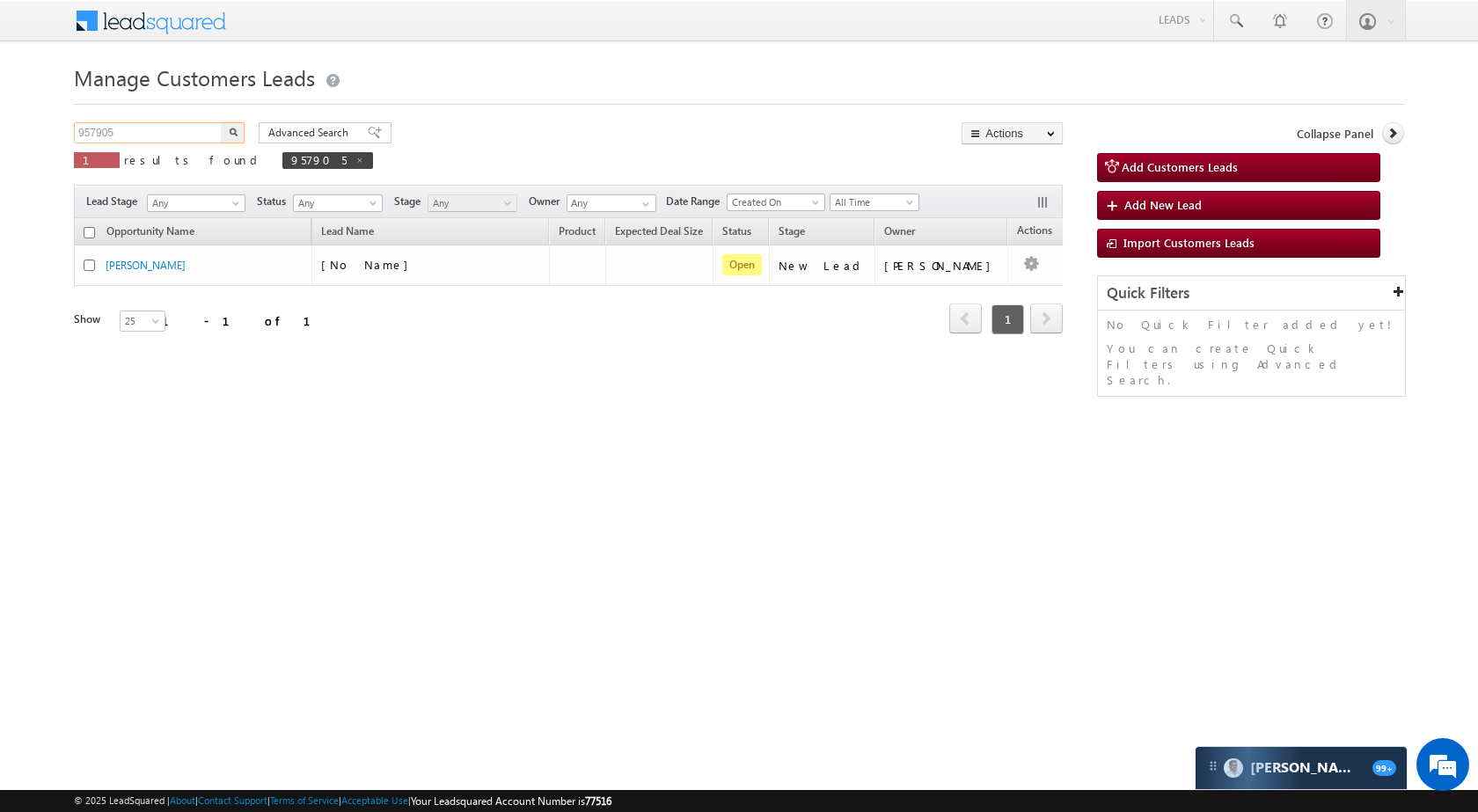
click at [185, 128] on input "957905" at bounding box center [149, 133] width 151 height 22
paste input "38269"
click at [227, 128] on button "button" at bounding box center [233, 133] width 22 height 22
click at [197, 138] on input "938269" at bounding box center [149, 133] width 151 height 22
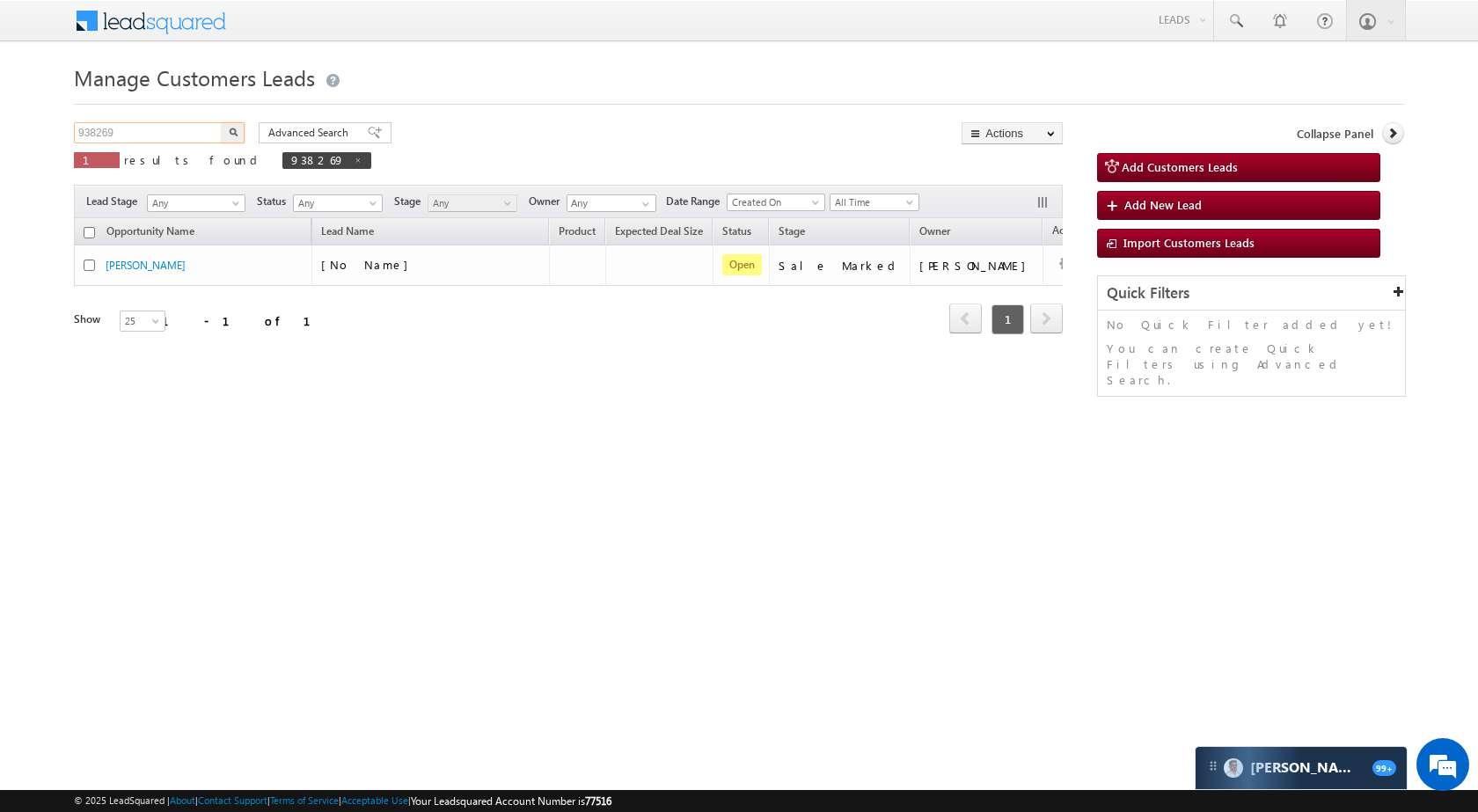
paste input "48844"
click at [224, 131] on button "button" at bounding box center [233, 133] width 22 height 22
click at [172, 141] on input "948844" at bounding box center [149, 133] width 151 height 22
paste input "57031"
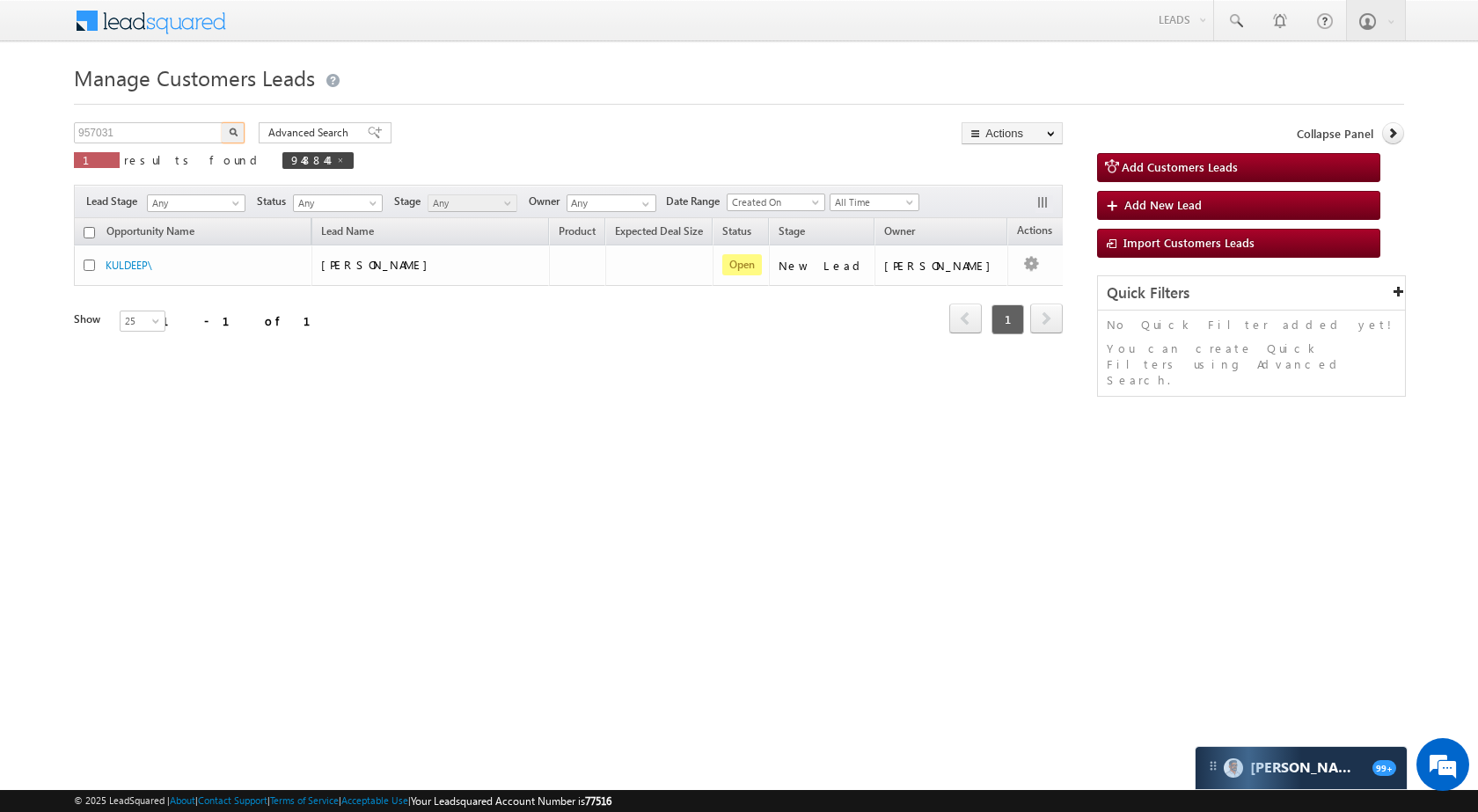
click at [231, 131] on img "button" at bounding box center [232, 131] width 8 height 8
click at [163, 128] on input "957031" at bounding box center [149, 133] width 151 height 22
paste input "6860"
click at [234, 127] on img "button" at bounding box center [232, 131] width 8 height 8
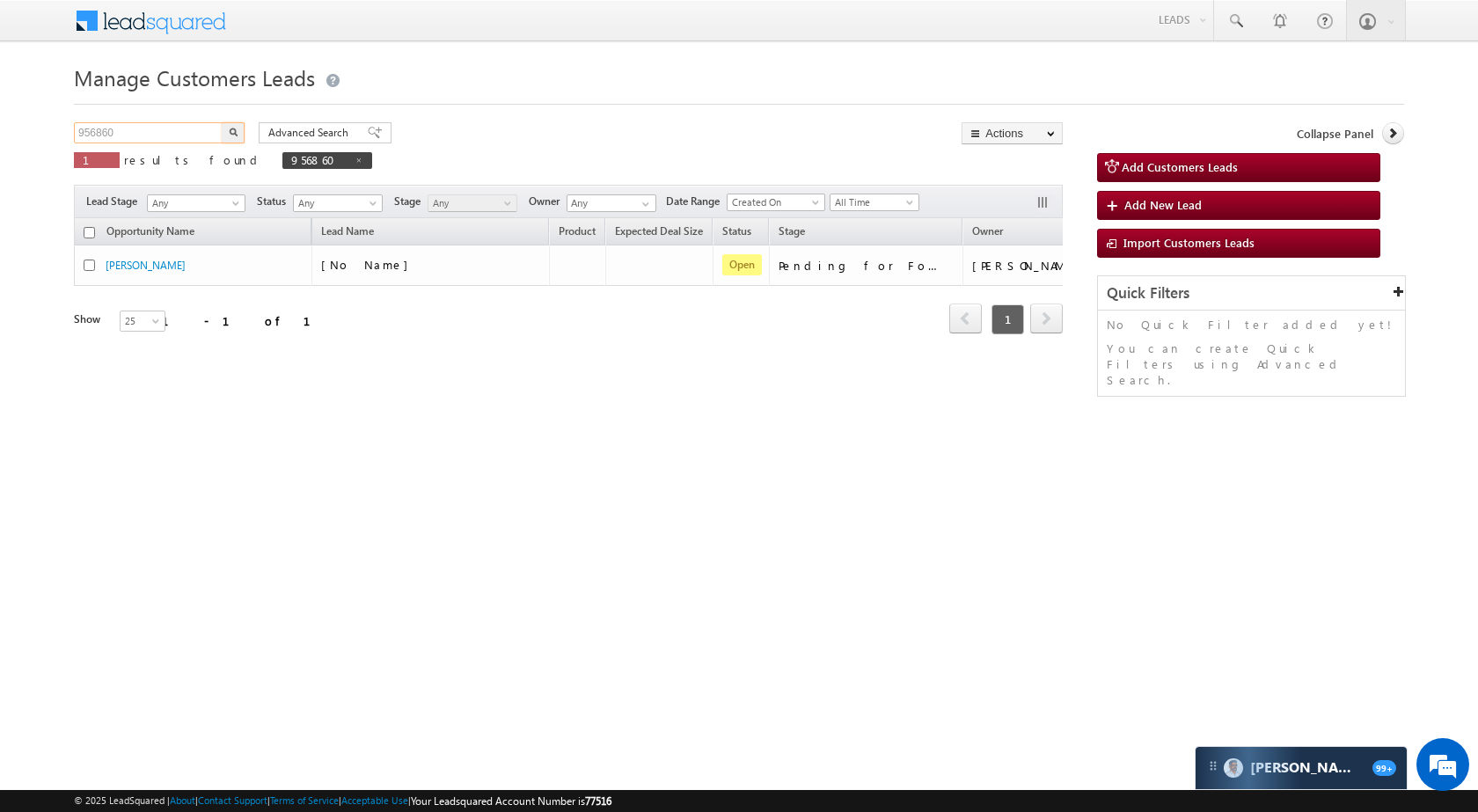
click at [155, 131] on input "956860" at bounding box center [149, 133] width 151 height 22
paste input "64317"
type input "964317"
click at [230, 122] on div "Manage Customers Leads Customers Leads updated successfully. 964317 X 1 results…" at bounding box center [739, 279] width 1330 height 440
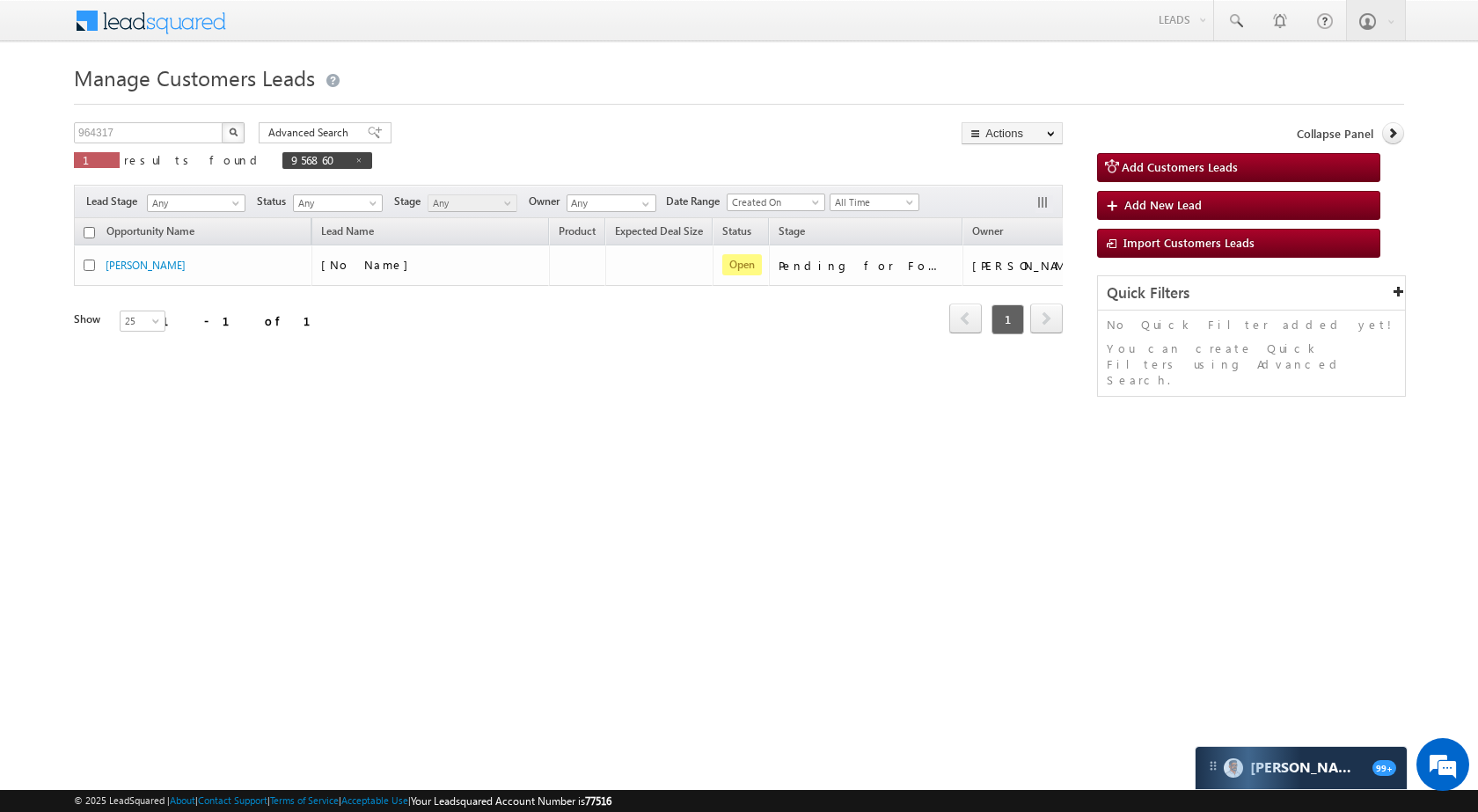
click at [230, 125] on button "button" at bounding box center [233, 133] width 22 height 22
click at [140, 136] on input "964317" at bounding box center [149, 133] width 151 height 22
click at [222, 123] on button "button" at bounding box center [233, 133] width 22 height 22
click at [242, 125] on button "button" at bounding box center [233, 133] width 22 height 22
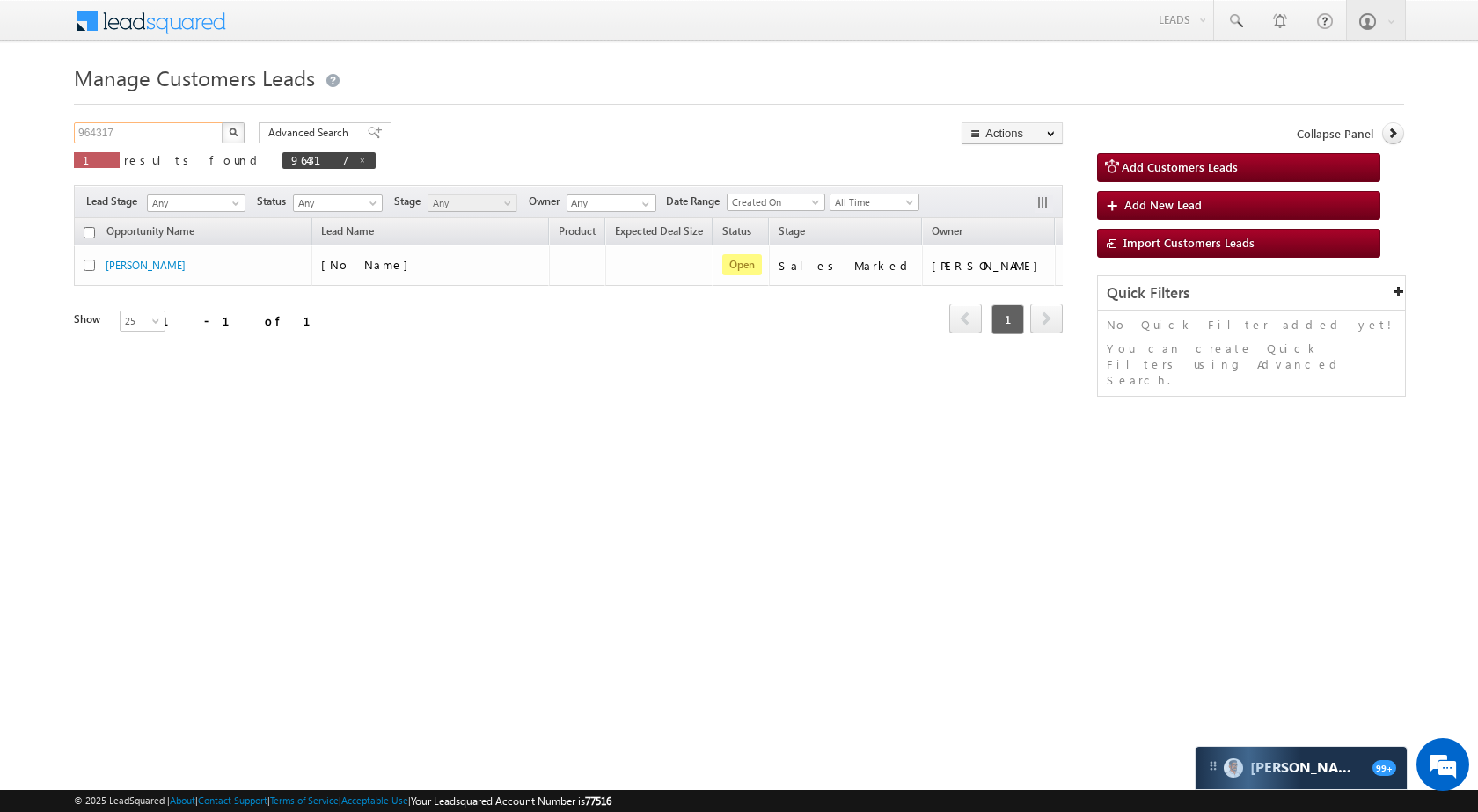
click at [149, 135] on input "964317" at bounding box center [149, 133] width 151 height 22
paste input "59786"
click at [238, 131] on button "button" at bounding box center [233, 133] width 22 height 22
click at [134, 137] on input "959786" at bounding box center [149, 133] width 151 height 22
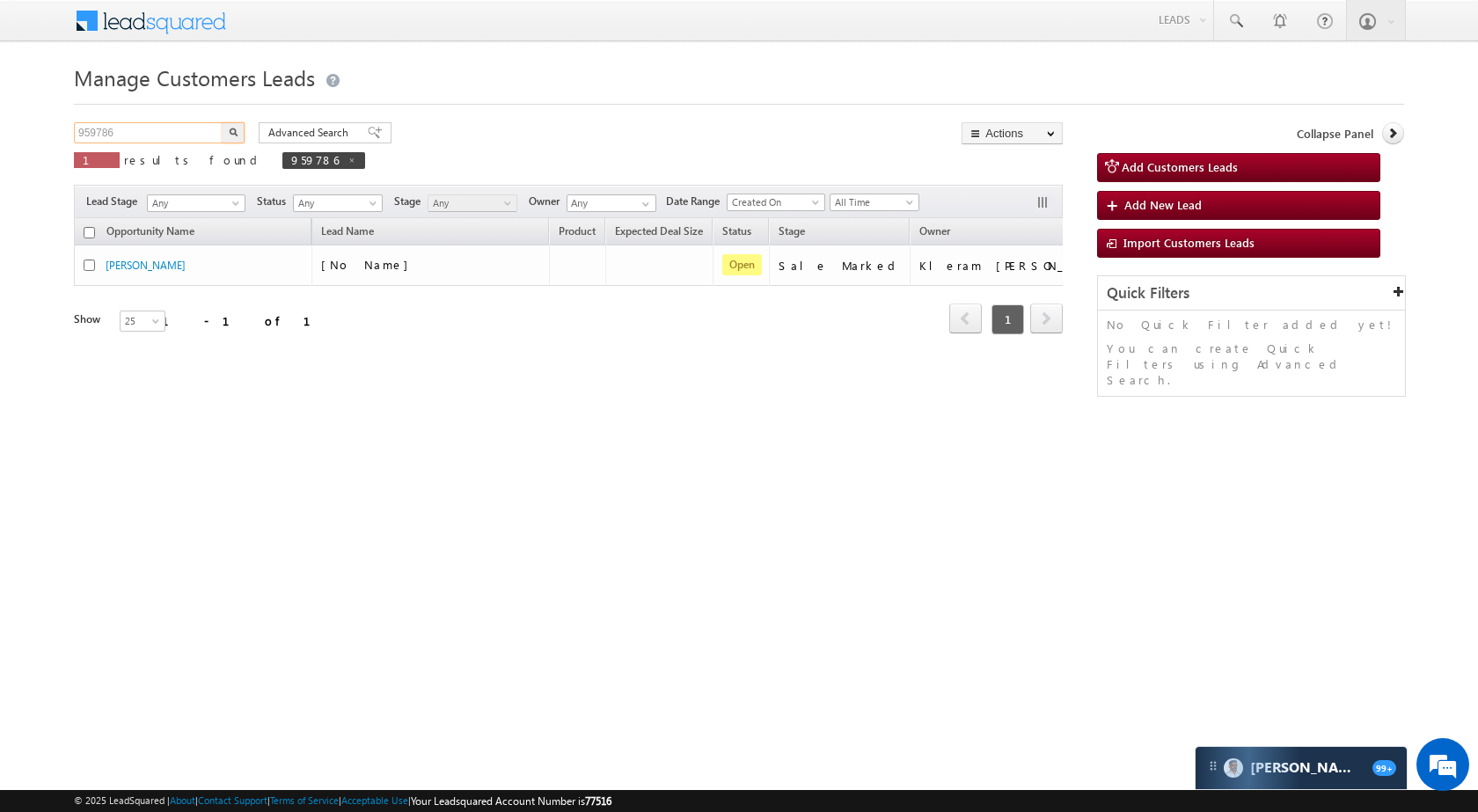
click at [134, 137] on input "959786" at bounding box center [149, 133] width 151 height 22
paste input "60983"
type input "960983"
click at [238, 128] on button "button" at bounding box center [233, 133] width 22 height 22
click at [181, 132] on input "960983" at bounding box center [149, 133] width 151 height 22
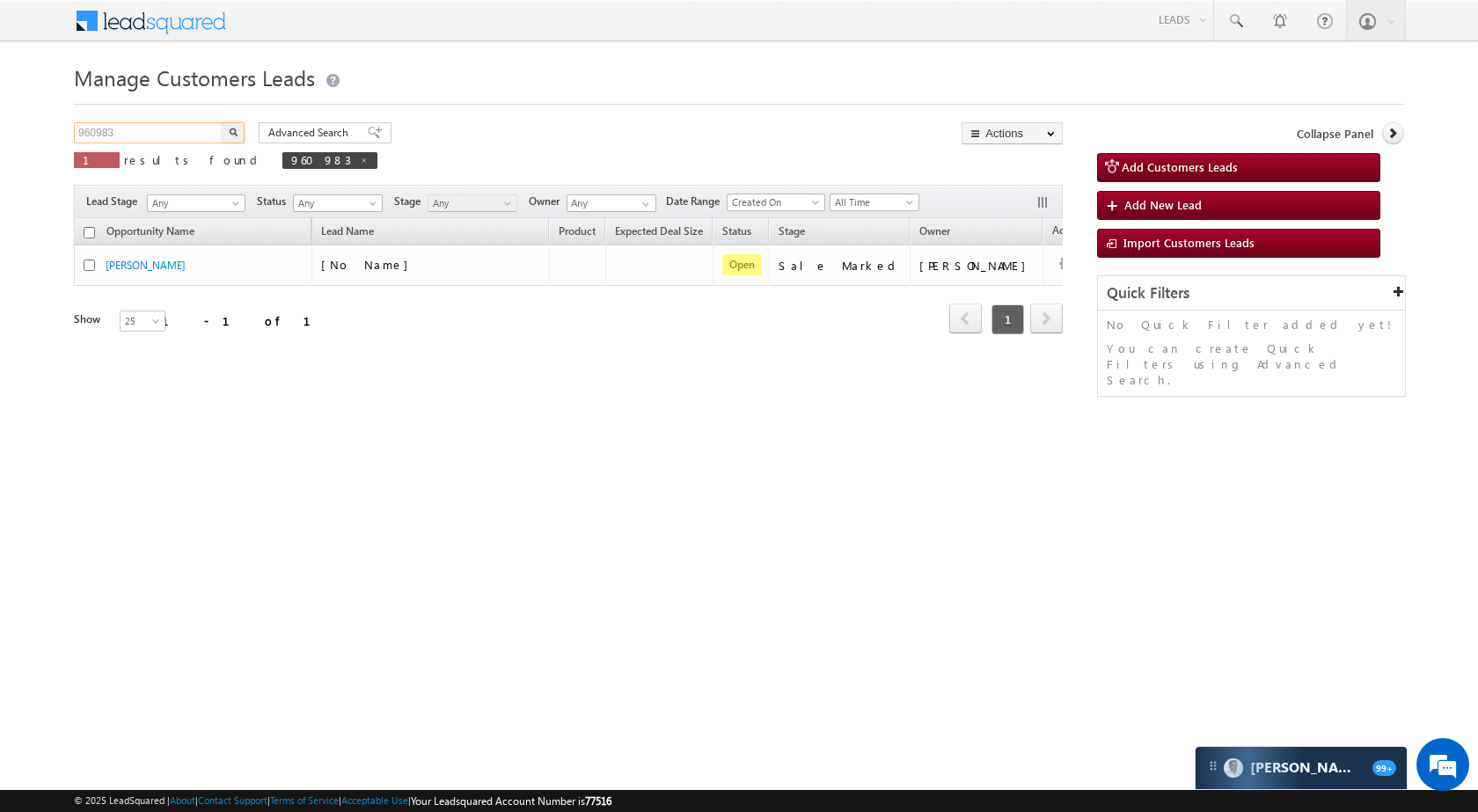
click at [181, 132] on input "960983" at bounding box center [149, 133] width 151 height 22
click at [232, 133] on img "button" at bounding box center [232, 131] width 8 height 8
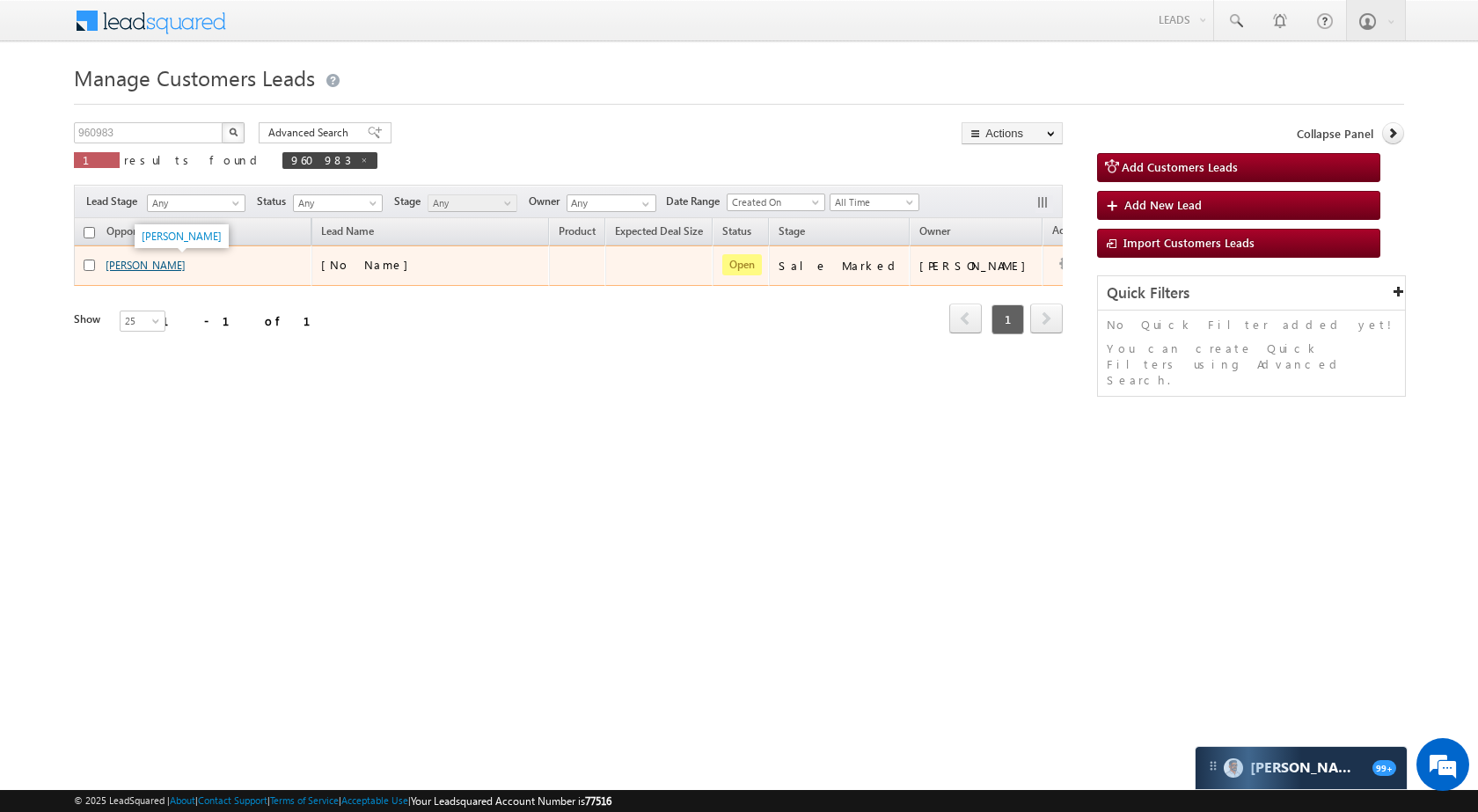
click at [185, 258] on link "[PERSON_NAME]" at bounding box center [145, 265] width 80 height 13
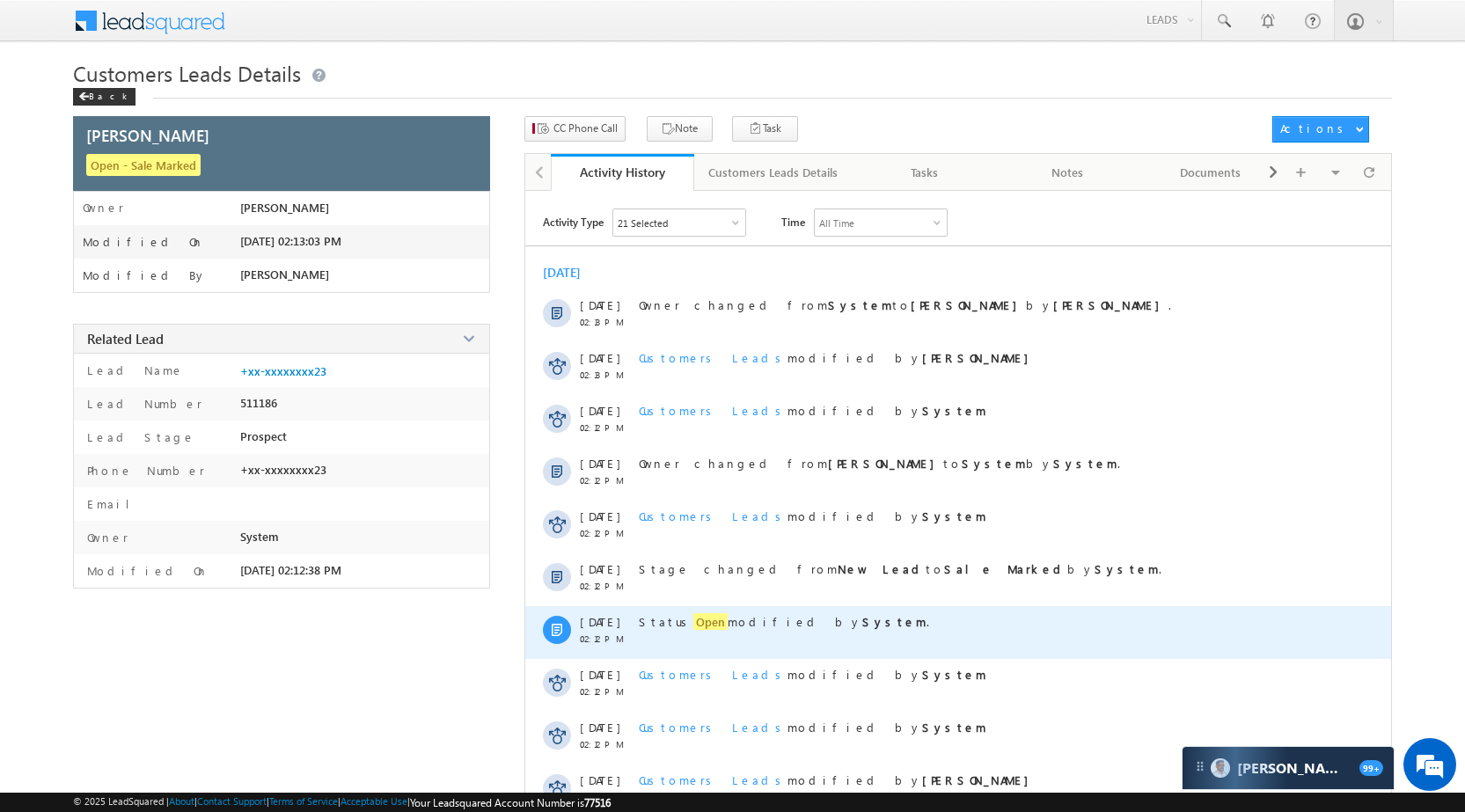
click at [693, 625] on span "Open" at bounding box center [710, 622] width 35 height 17
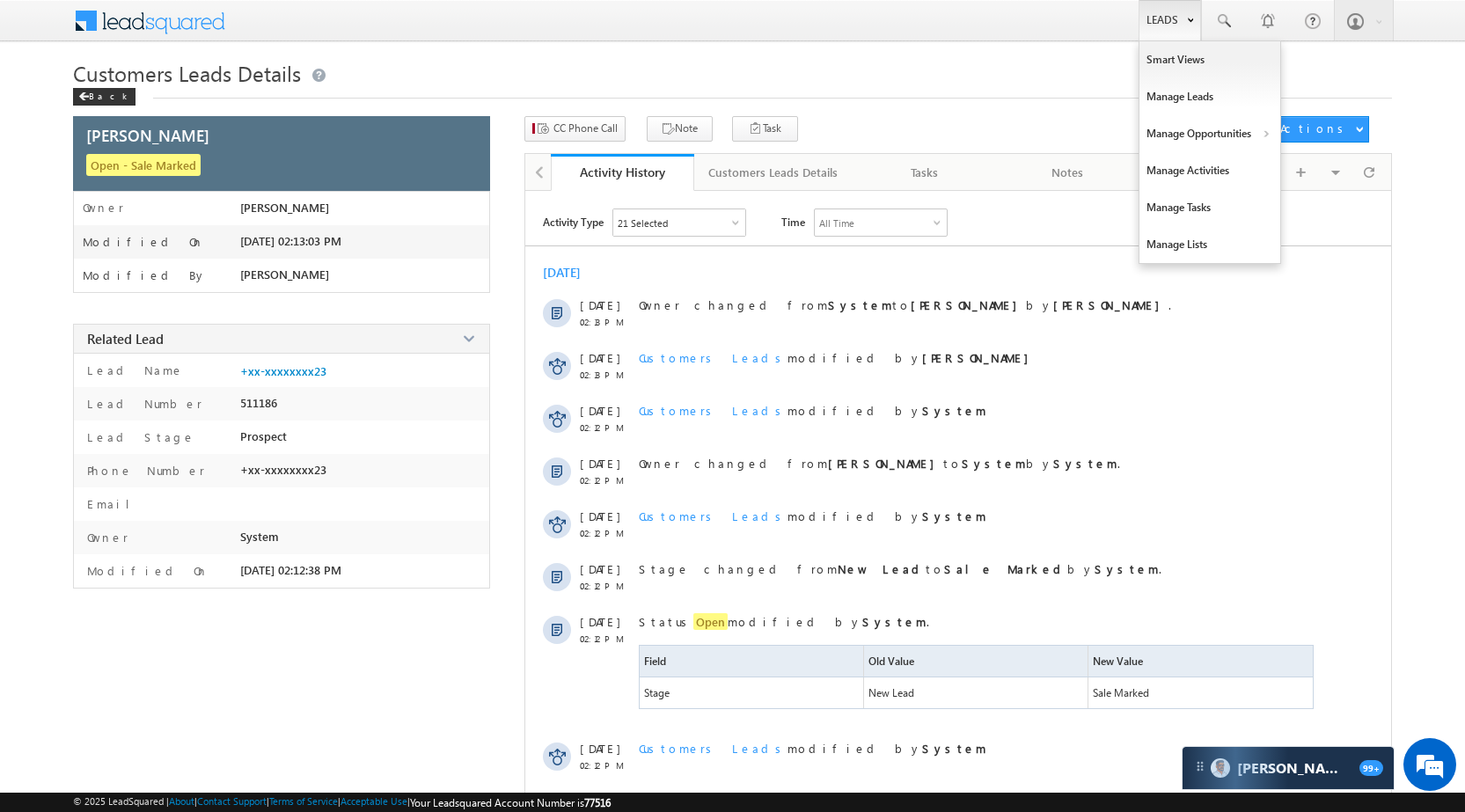
click at [1141, 22] on link "Leads" at bounding box center [1169, 20] width 63 height 40
click at [1176, 116] on link "Manage Opportunities" at bounding box center [1209, 133] width 141 height 37
click at [1344, 179] on link "Customers Leads" at bounding box center [1362, 170] width 161 height 37
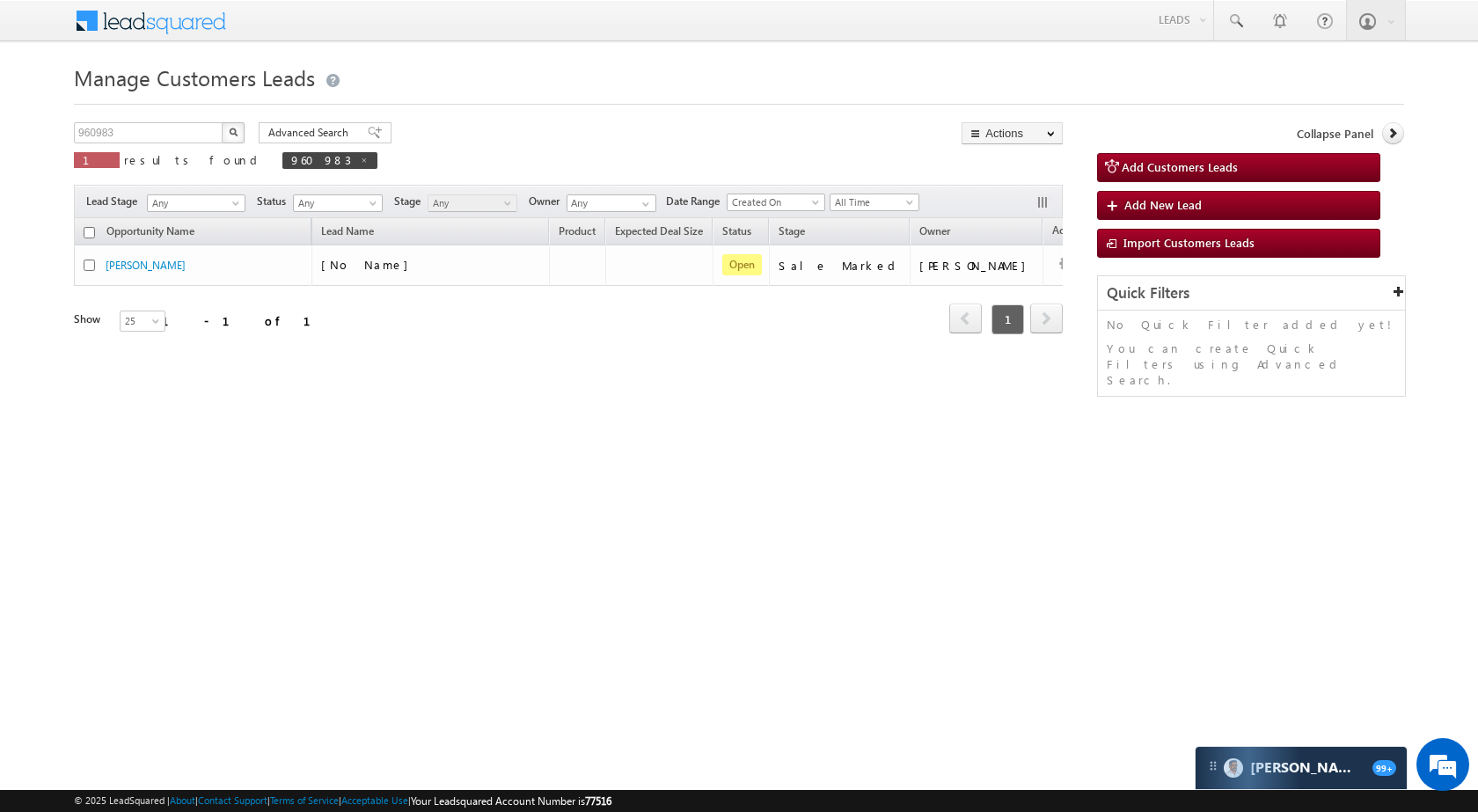
click at [181, 113] on div "Manage Customers Leads 960983 X 1 results found 960983 Advanced Search Advanced…" at bounding box center [739, 279] width 1330 height 440
click at [177, 133] on input "960983" at bounding box center [149, 133] width 151 height 22
paste input "51824"
click at [237, 131] on img "button" at bounding box center [232, 131] width 8 height 8
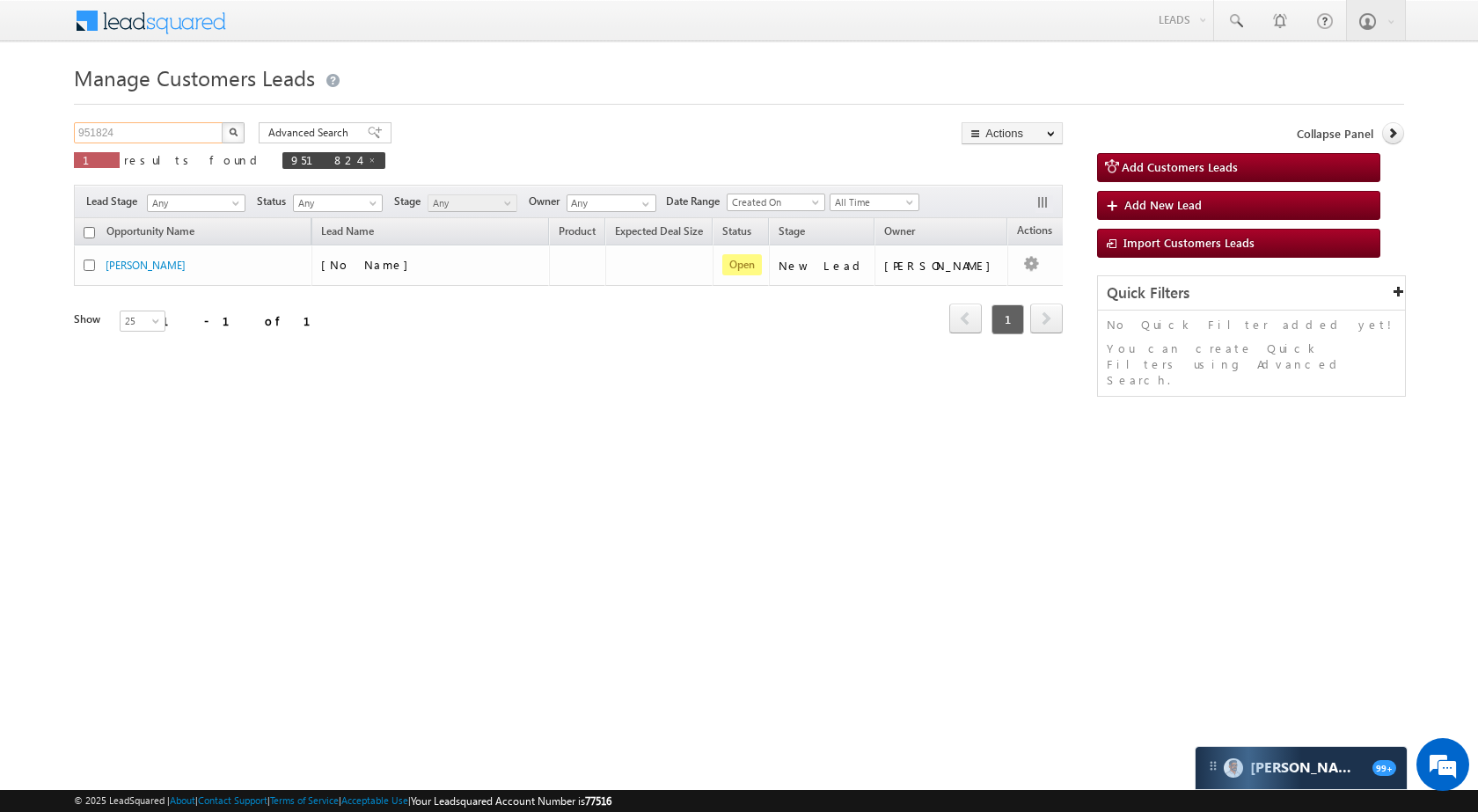
click at [144, 133] on input "951824" at bounding box center [149, 133] width 151 height 22
paste input "65988"
click at [238, 131] on button "button" at bounding box center [233, 133] width 22 height 22
click at [159, 131] on input "965988" at bounding box center [149, 133] width 151 height 22
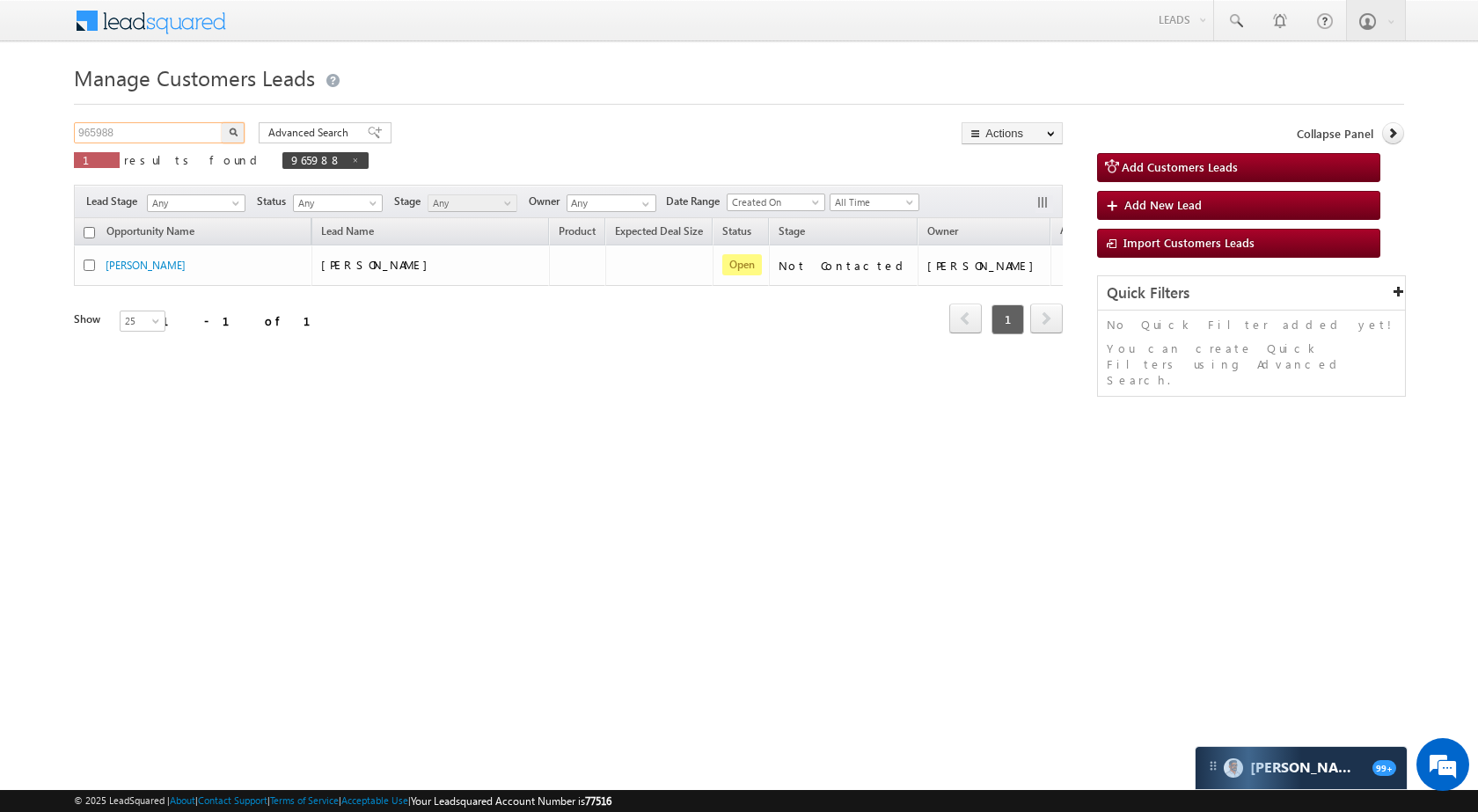
click at [159, 131] on input "965988" at bounding box center [149, 133] width 151 height 22
paste input "0"
type input "965980"
click at [230, 128] on img "button" at bounding box center [232, 131] width 8 height 8
